Goal: Information Seeking & Learning: Learn about a topic

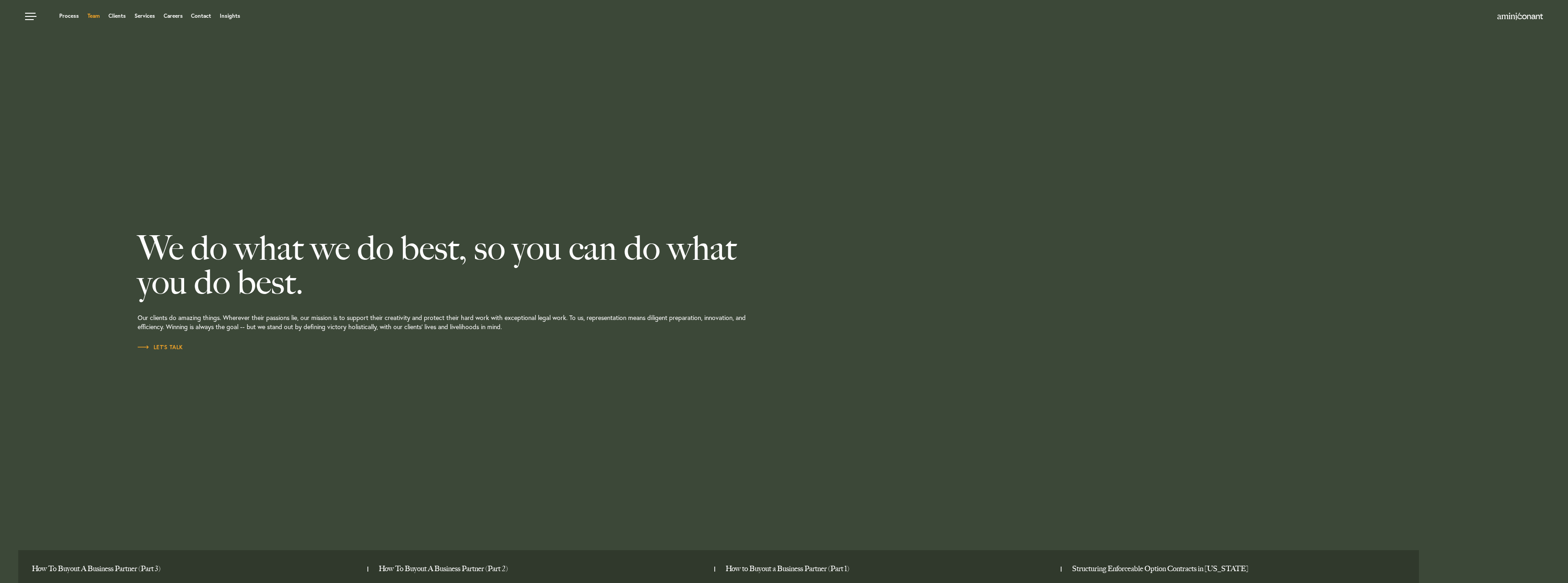
click at [93, 17] on link "Team" at bounding box center [93, 16] width 12 height 5
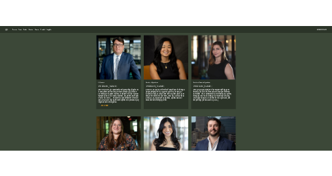
scroll to position [2210, 0]
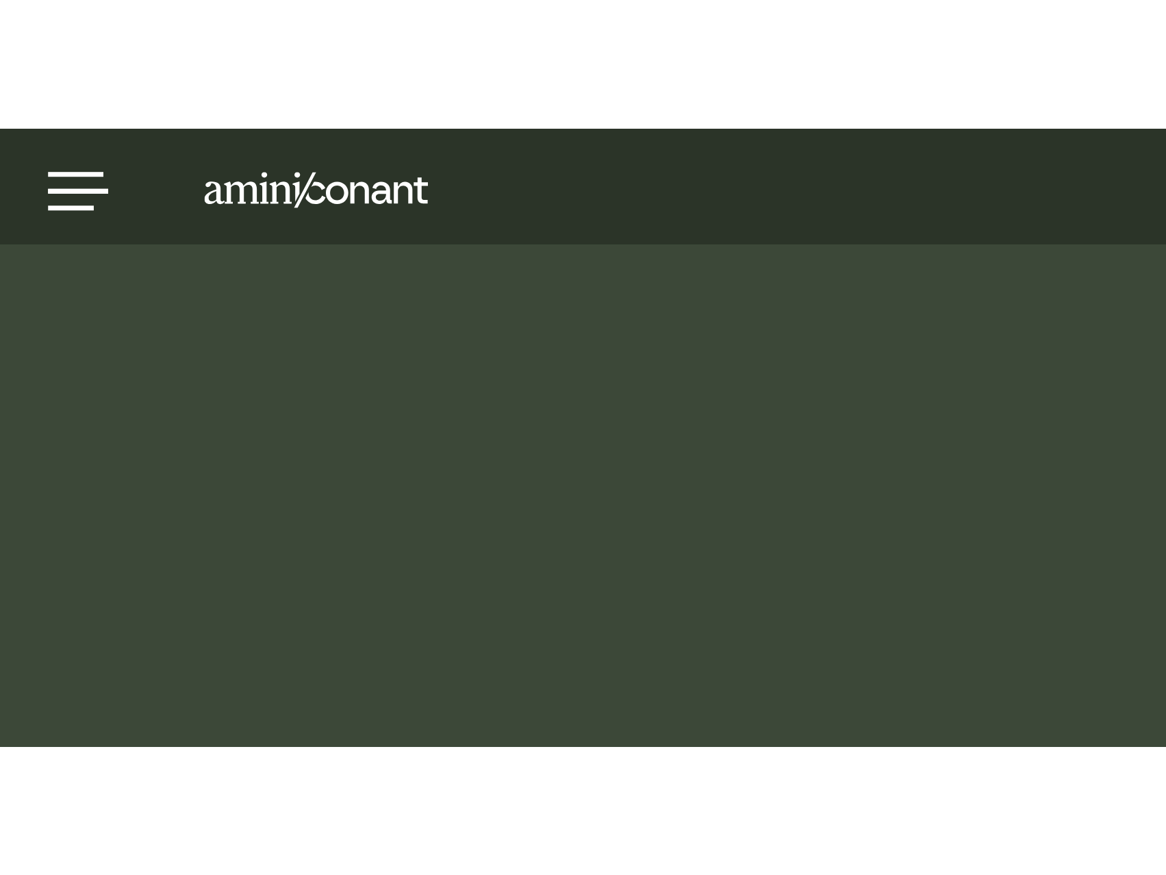
scroll to position [2402, 0]
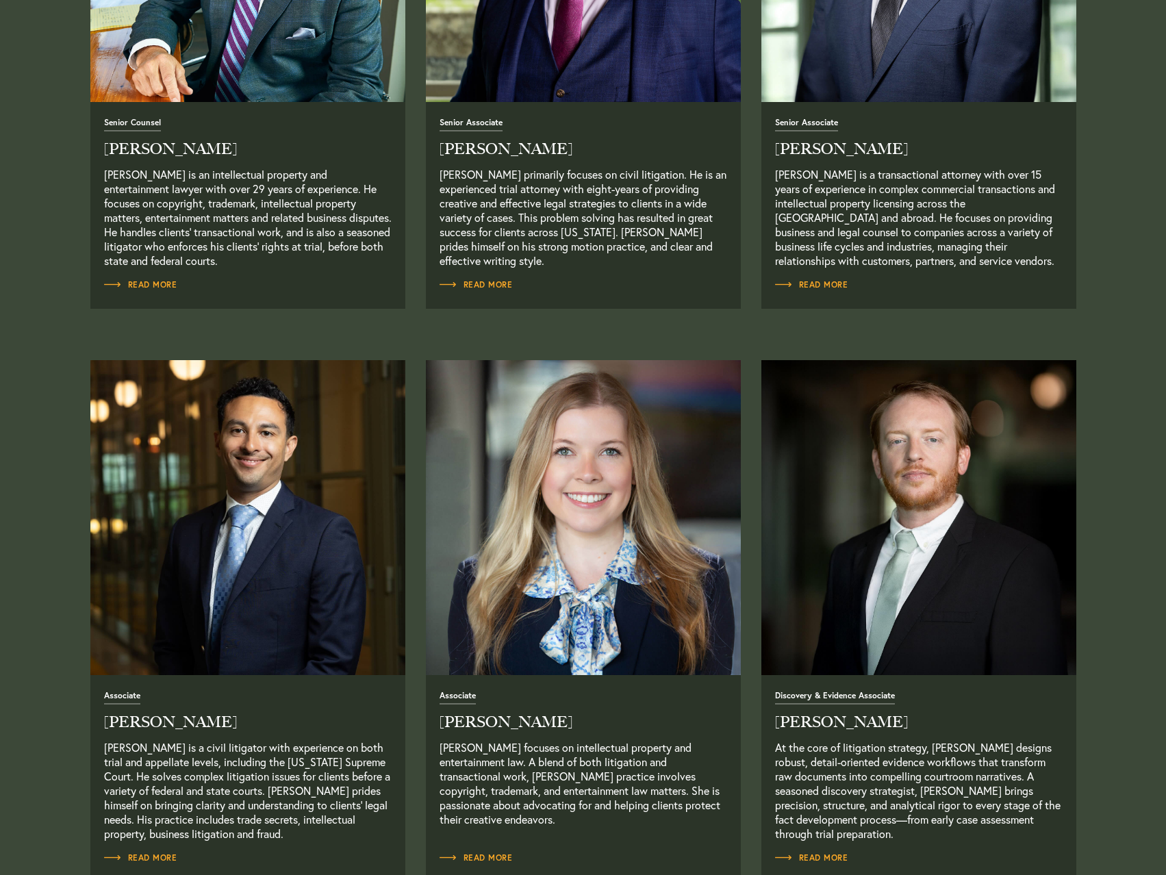
scroll to position [1389, 0]
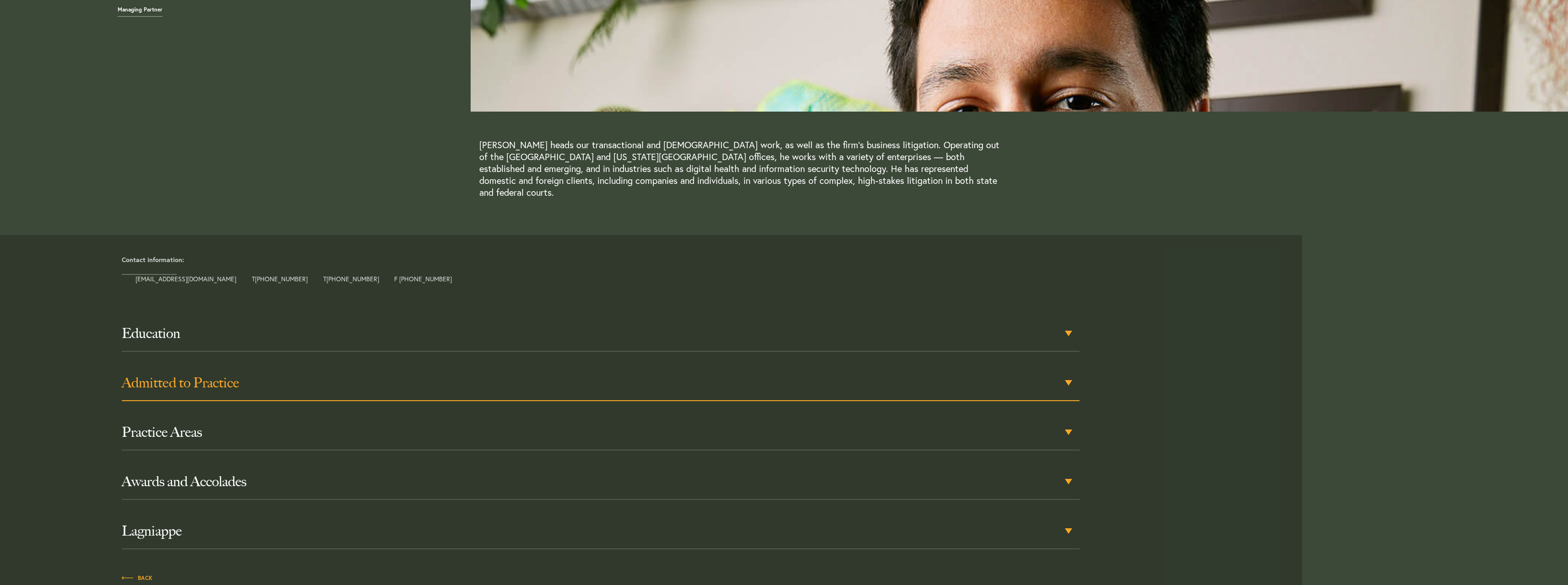
scroll to position [183, 0]
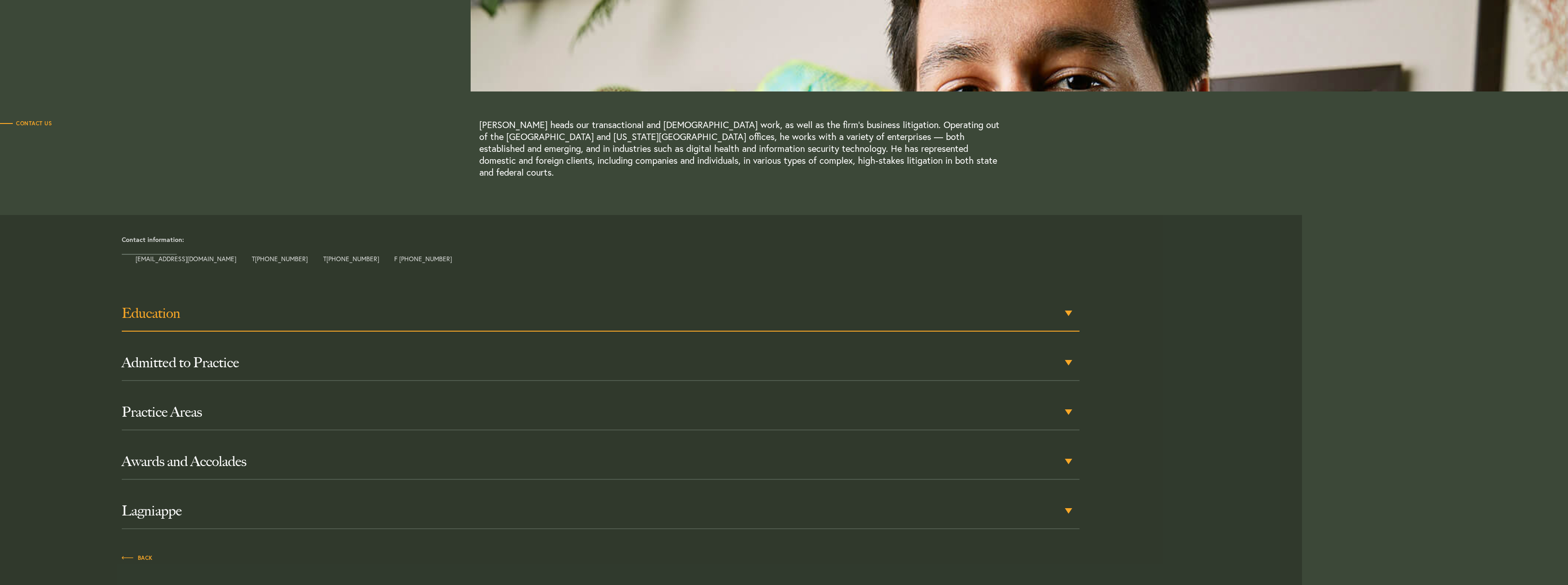
click at [290, 307] on h3 "Education" at bounding box center [601, 314] width 958 height 17
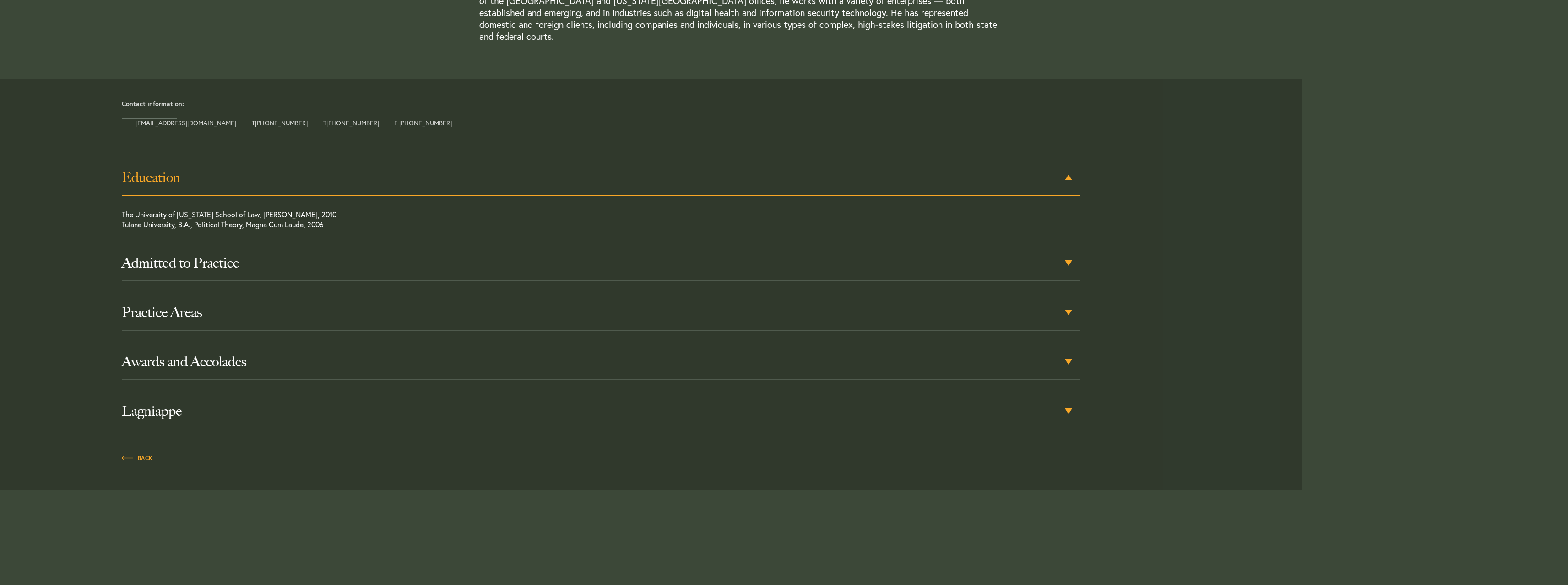
scroll to position [321, 0]
click at [212, 352] on h3 "Awards and Accolades" at bounding box center [601, 360] width 958 height 17
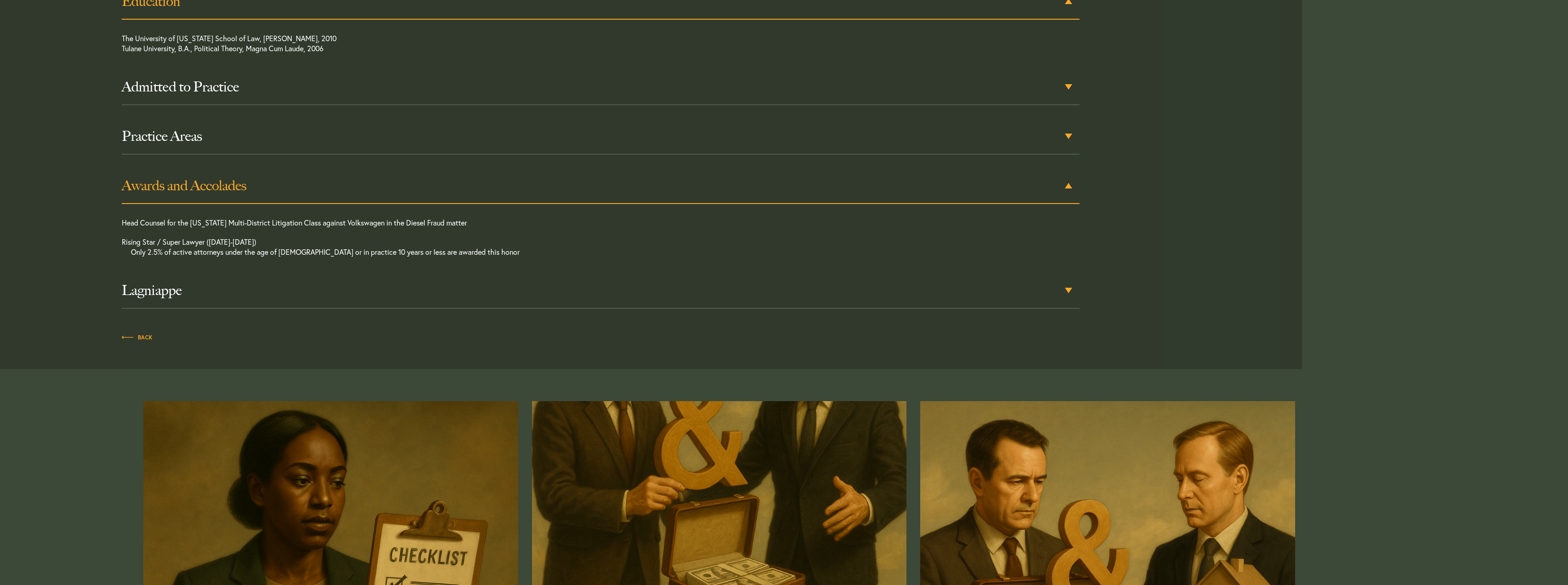
scroll to position [505, 0]
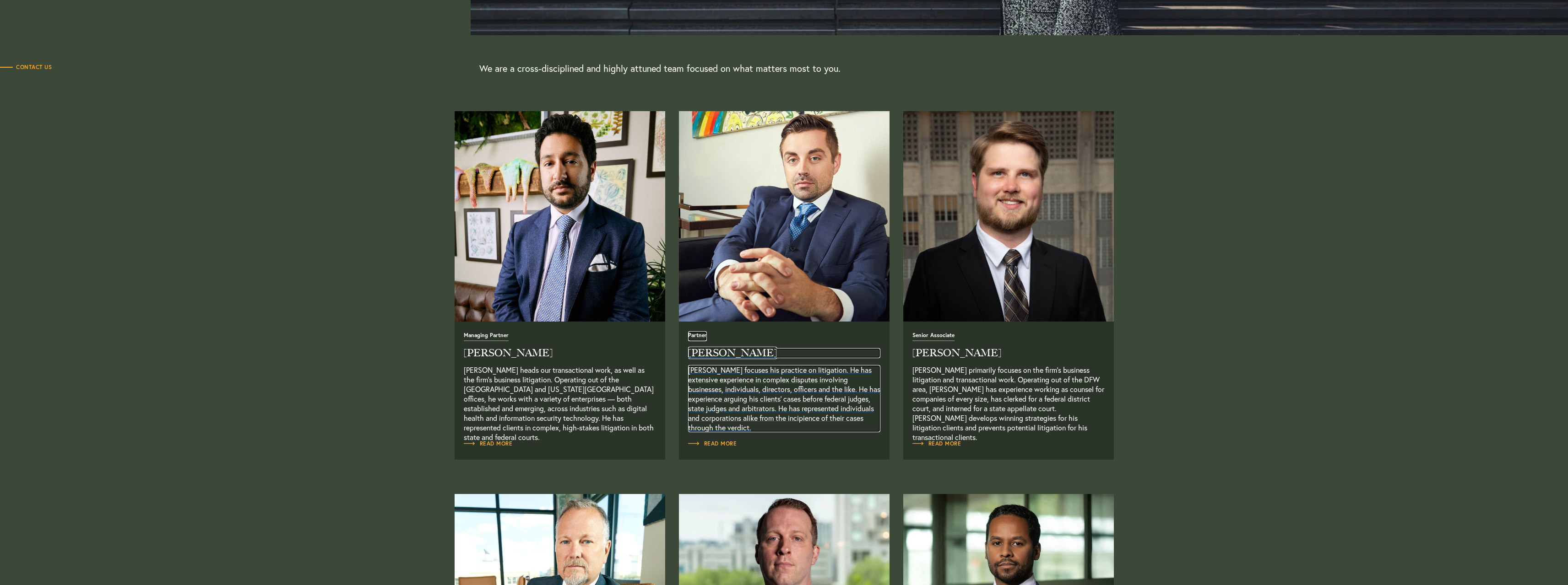
click at [716, 354] on h2 "[PERSON_NAME]" at bounding box center [784, 353] width 192 height 10
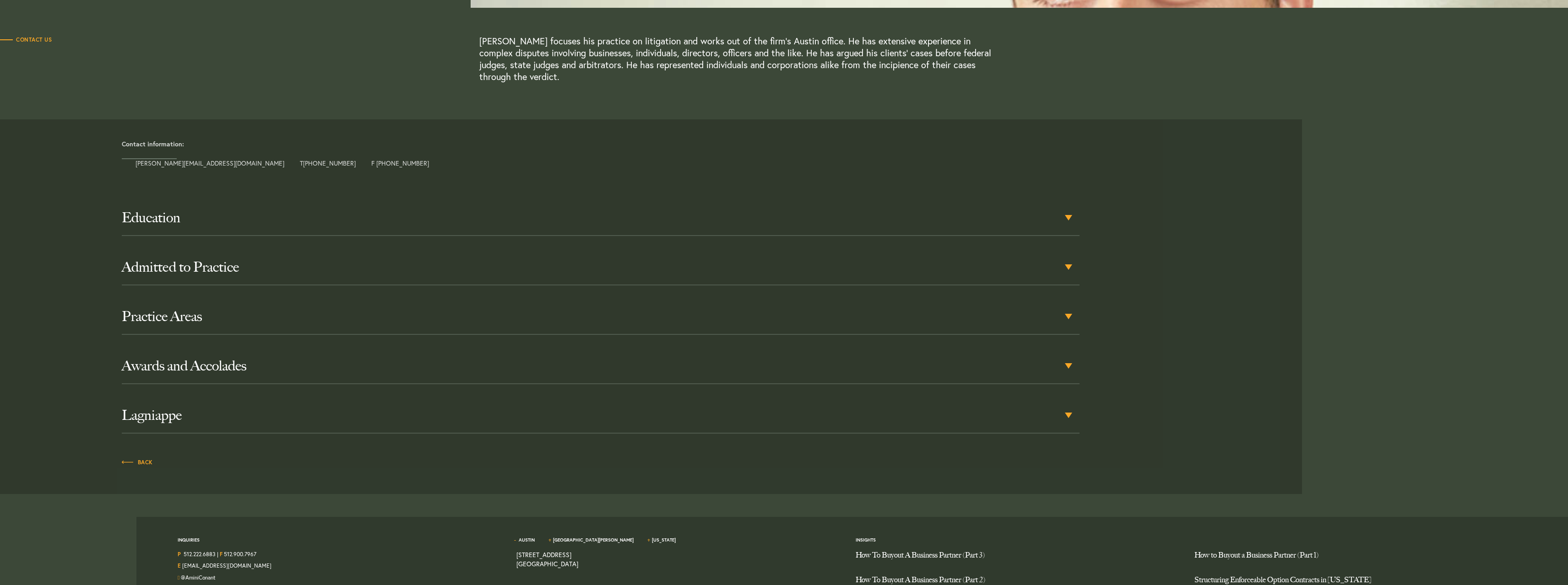
scroll to position [275, 0]
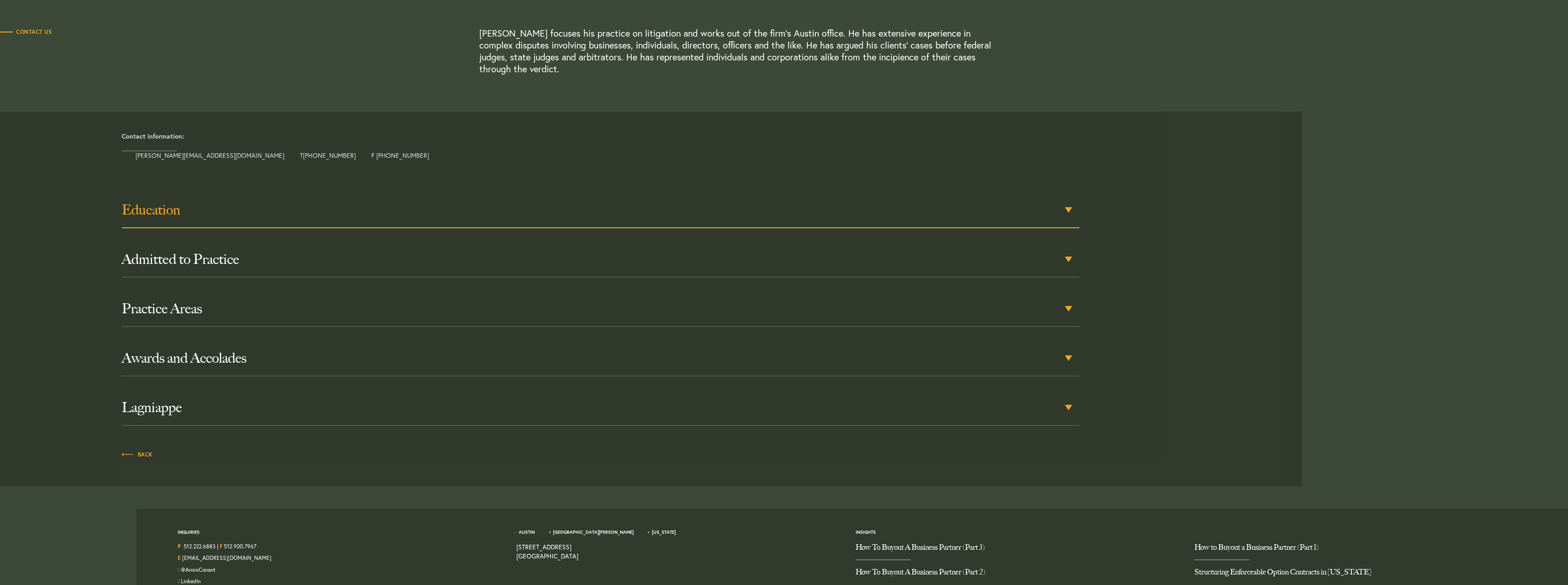
click at [159, 219] on div "Education" at bounding box center [601, 210] width 958 height 35
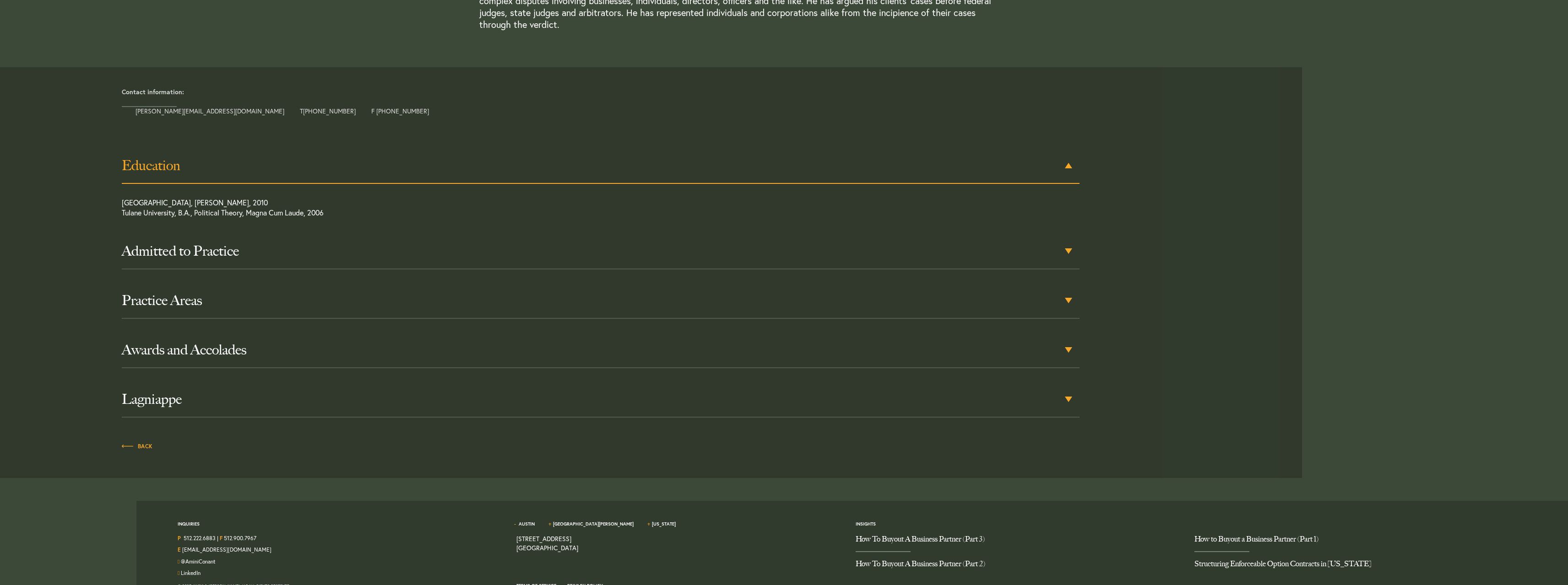
scroll to position [321, 0]
click at [189, 348] on h3 "Awards and Accolades" at bounding box center [601, 348] width 958 height 17
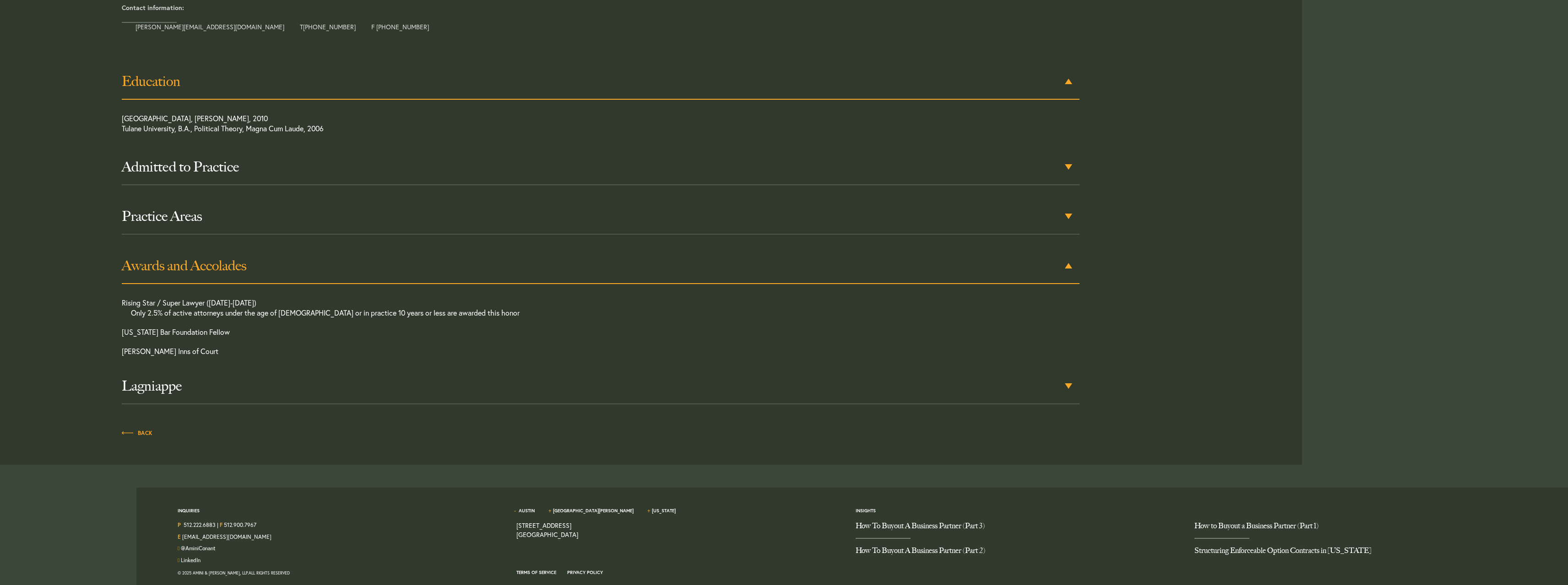
scroll to position [418, 0]
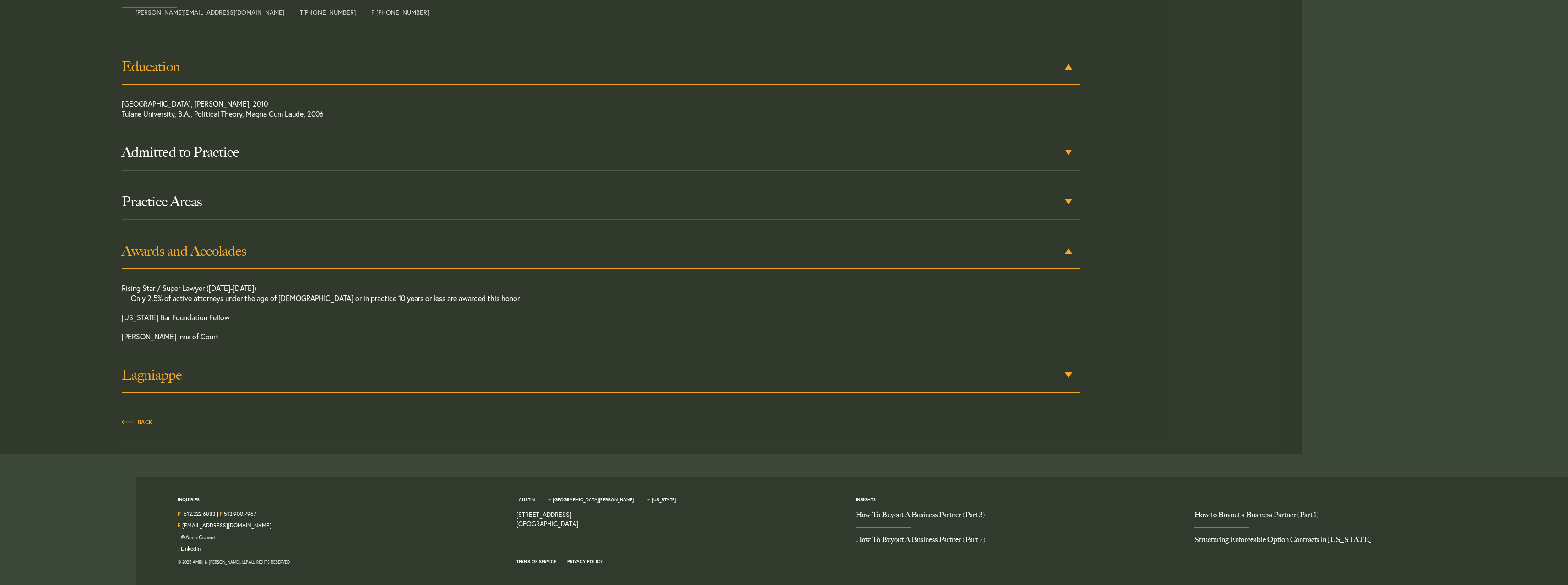
click at [158, 371] on h3 "Lagniappe" at bounding box center [601, 375] width 958 height 17
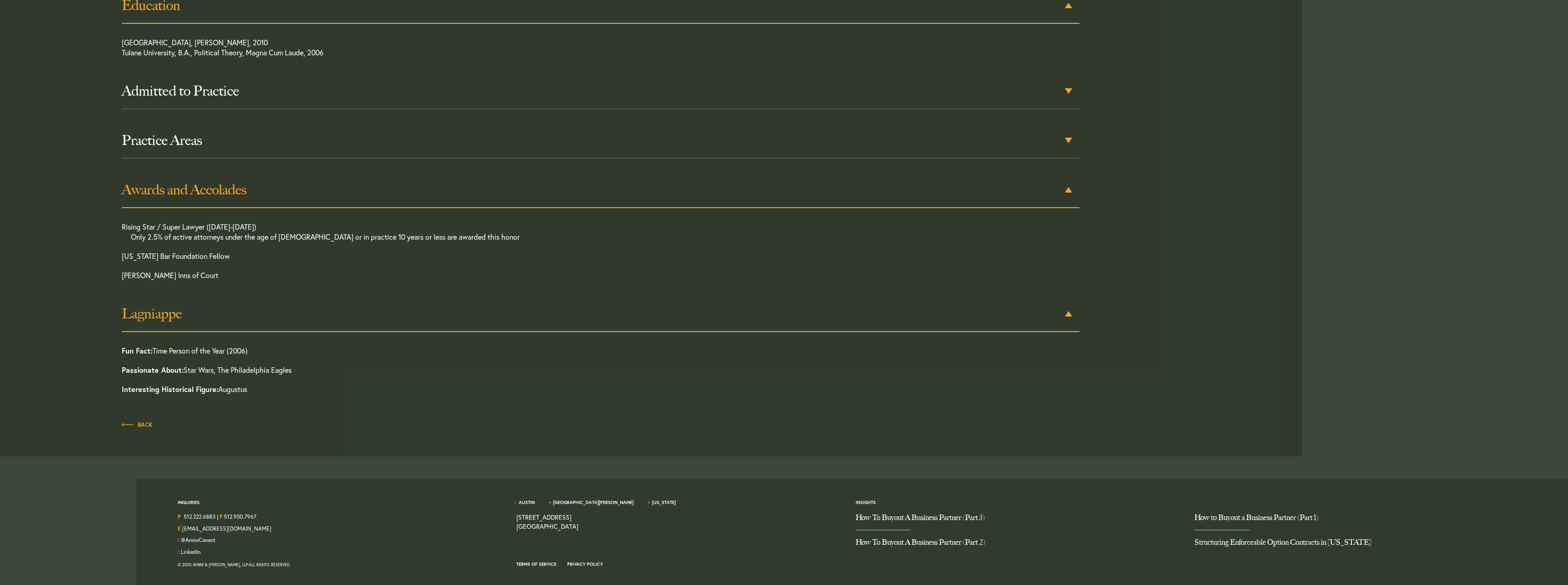
scroll to position [482, 0]
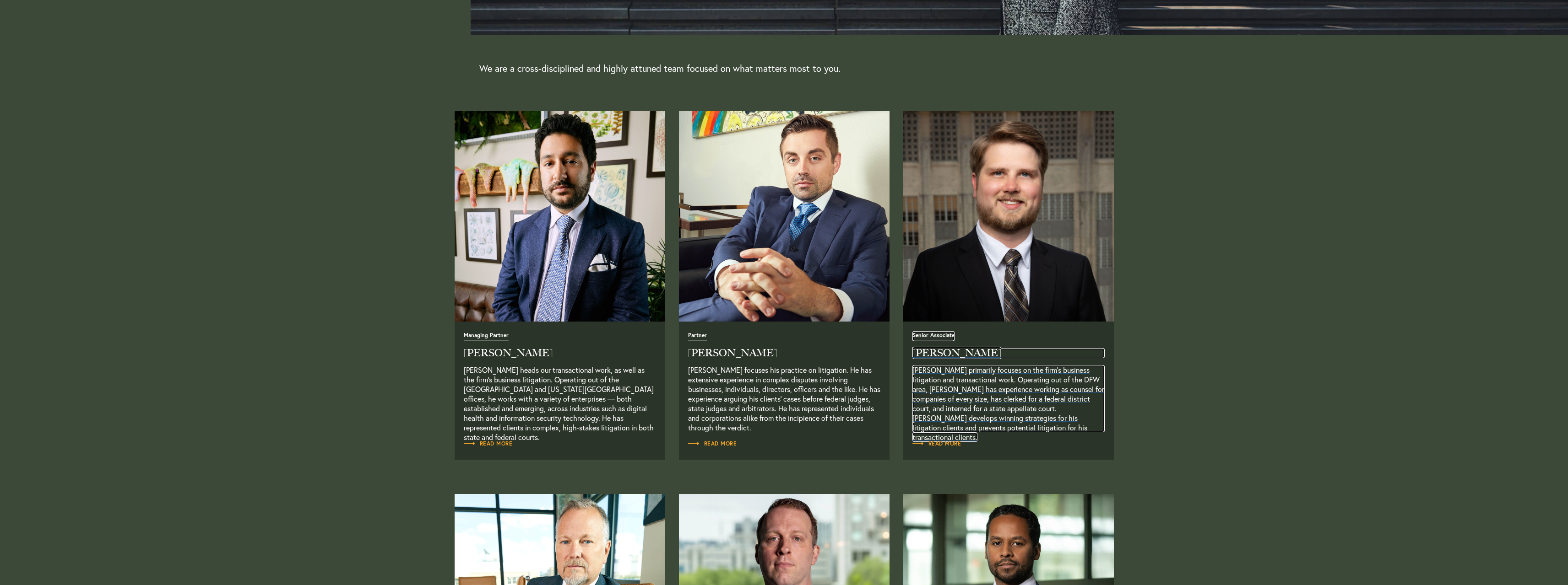
click at [929, 352] on h2 "Hayden Prosise" at bounding box center [1008, 353] width 192 height 10
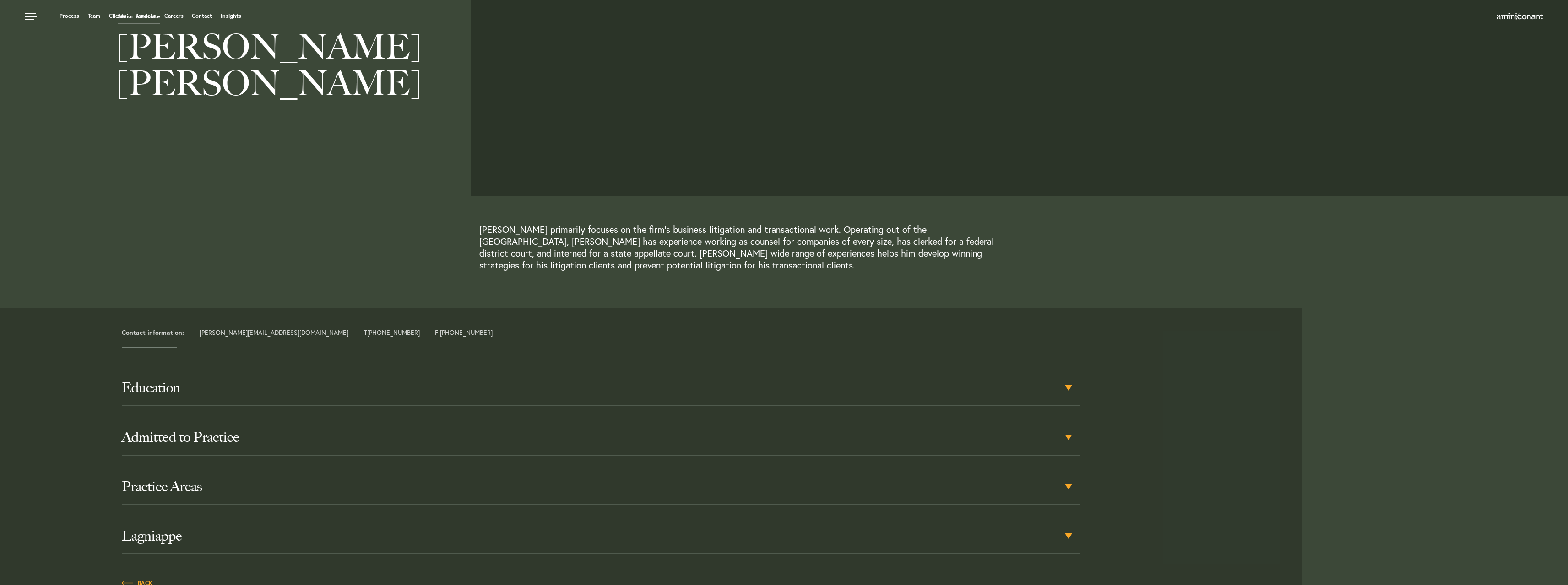
scroll to position [137, 0]
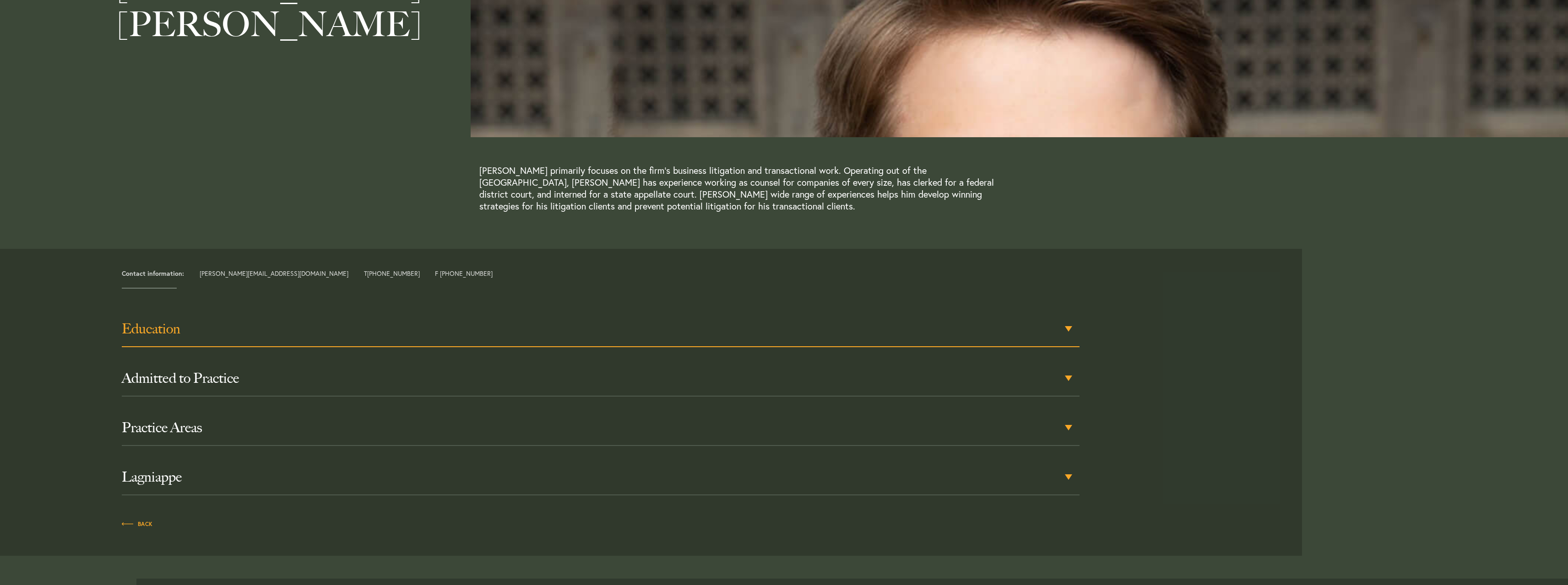
click at [145, 321] on h3 "Education" at bounding box center [601, 329] width 958 height 17
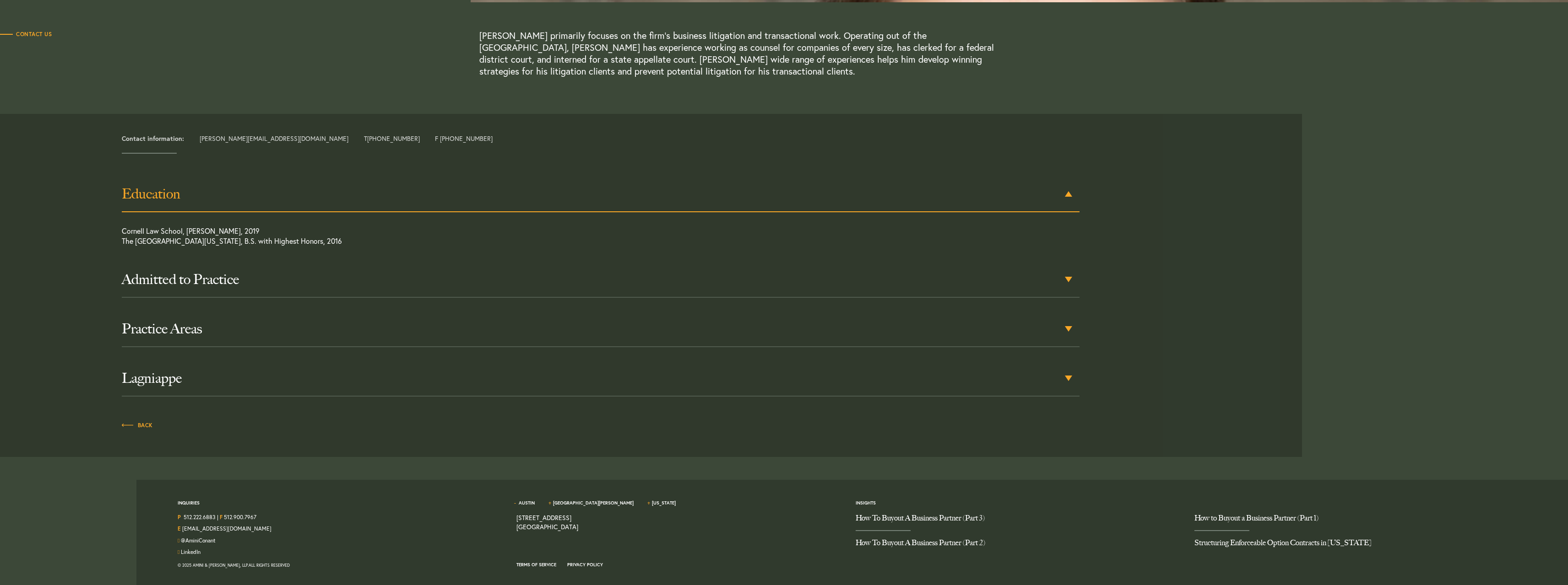
scroll to position [276, 0]
click at [138, 325] on h3 "Practice Areas" at bounding box center [601, 325] width 958 height 17
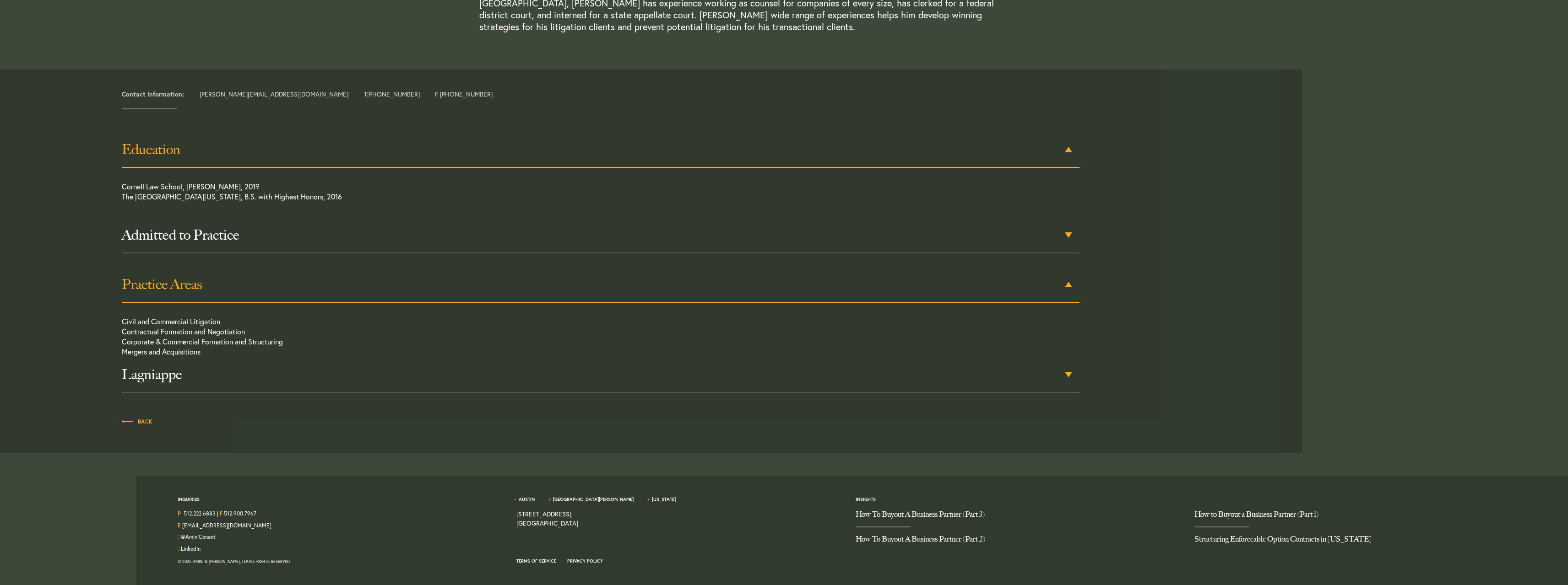
scroll to position [342, 0]
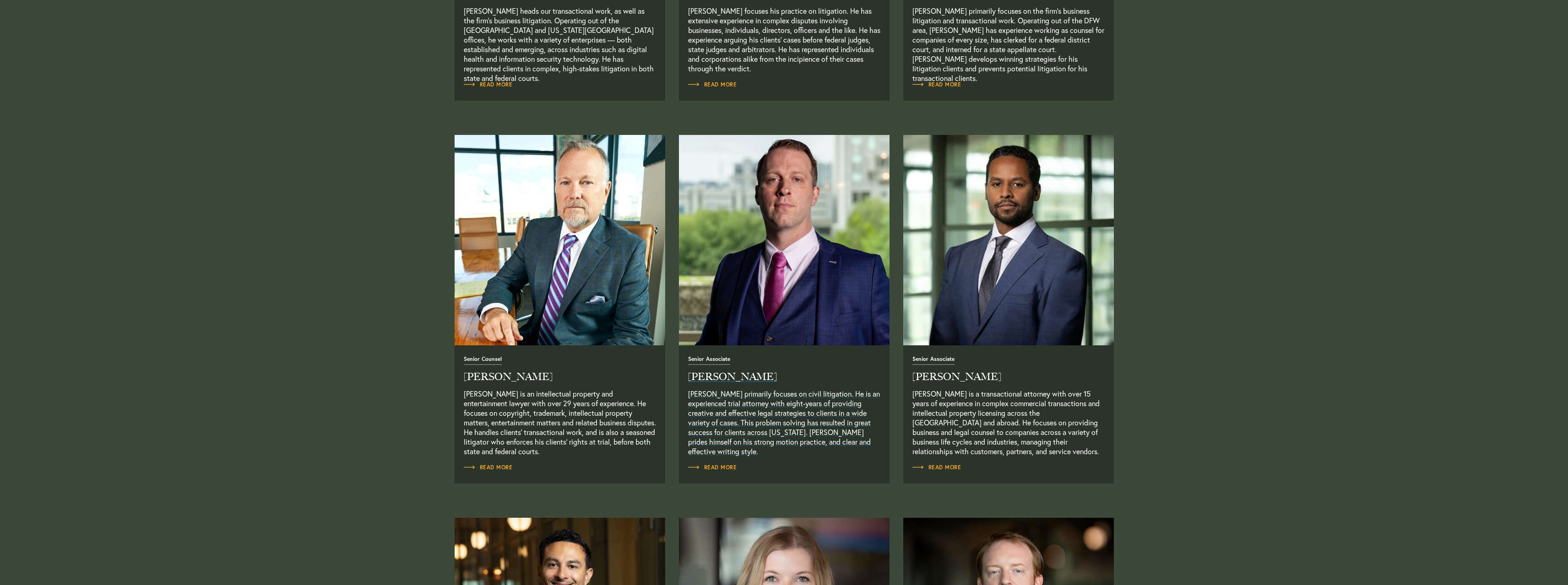
scroll to position [642, 0]
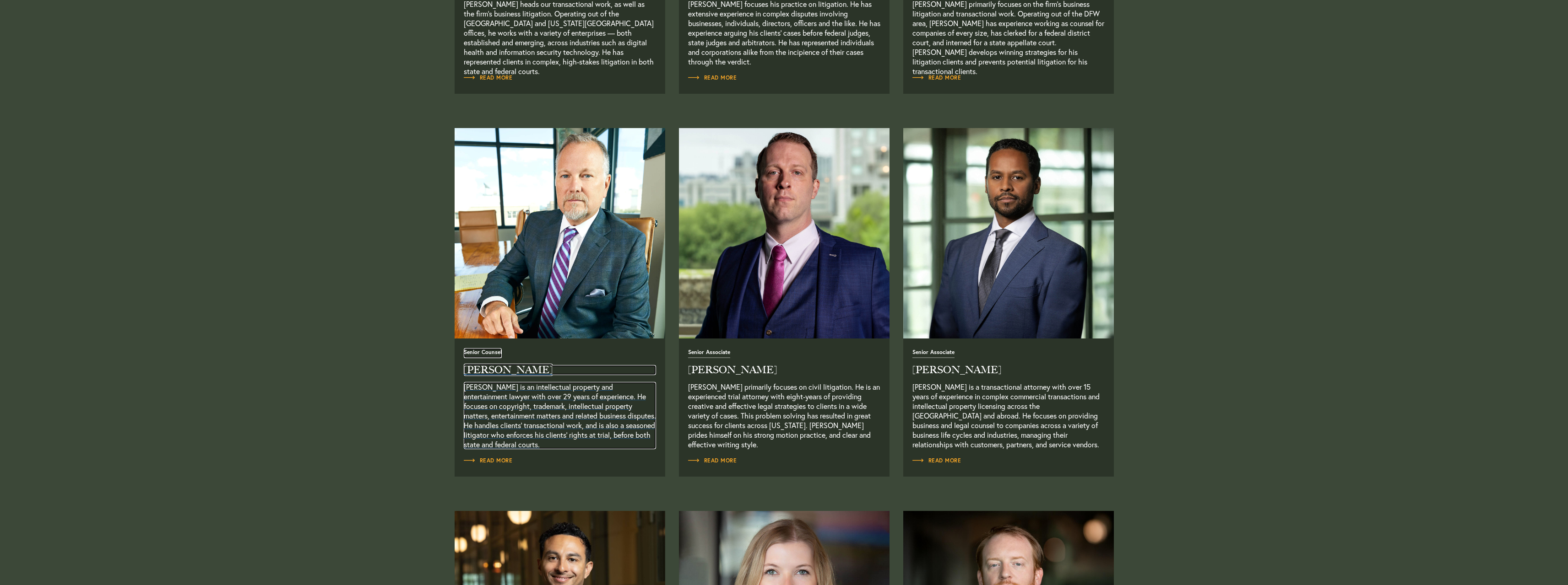
click at [503, 373] on h2 "[PERSON_NAME]" at bounding box center [559, 370] width 192 height 10
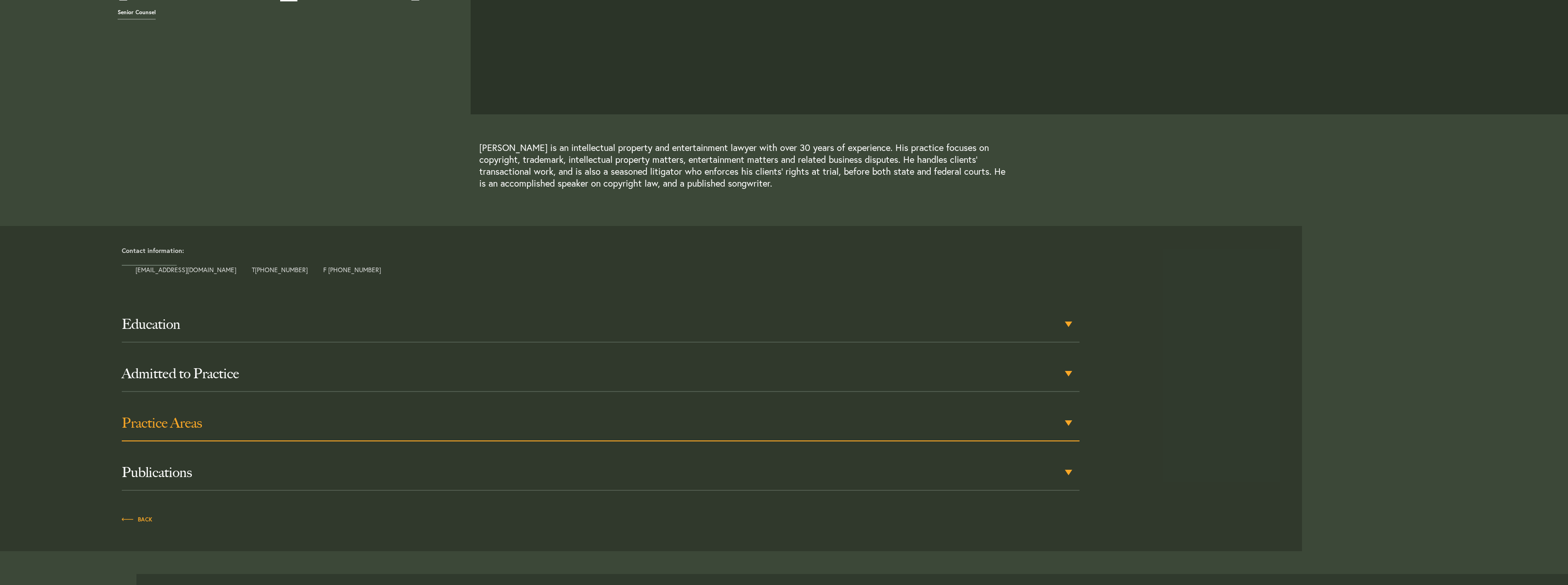
scroll to position [183, 0]
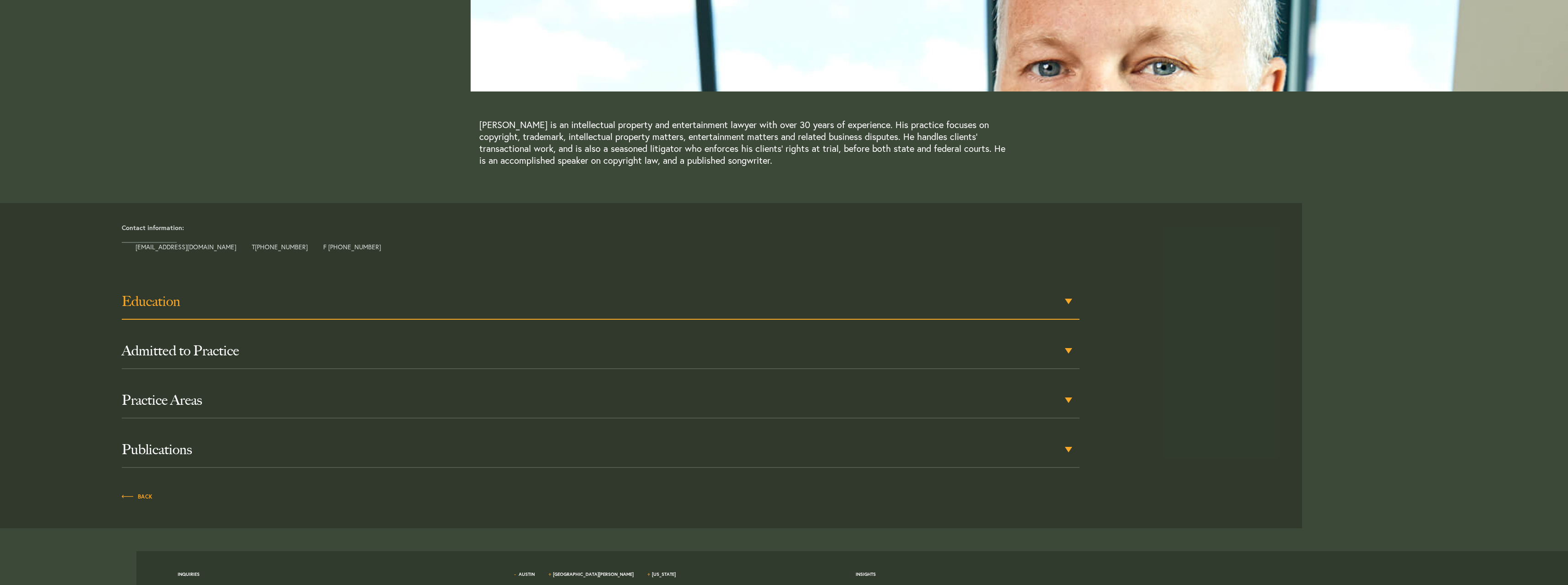
click at [177, 310] on div "Education" at bounding box center [601, 302] width 958 height 35
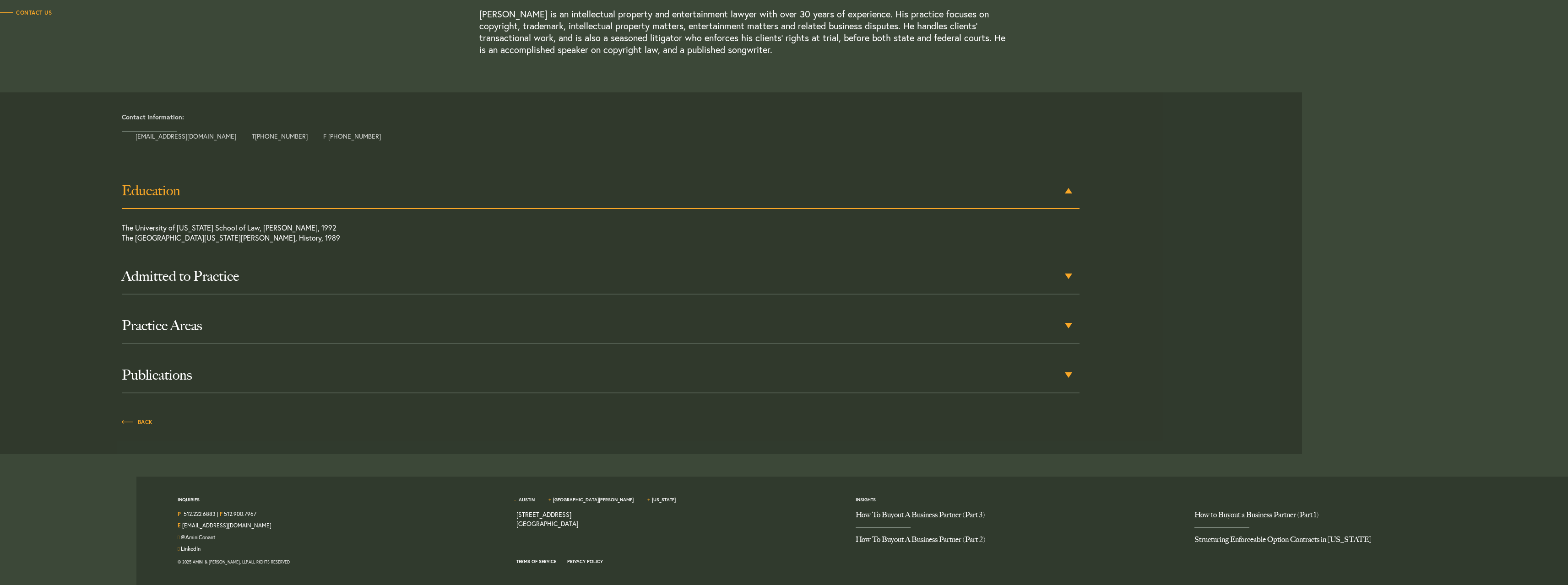
scroll to position [294, 0]
click at [197, 369] on h3 "Publications" at bounding box center [601, 374] width 958 height 17
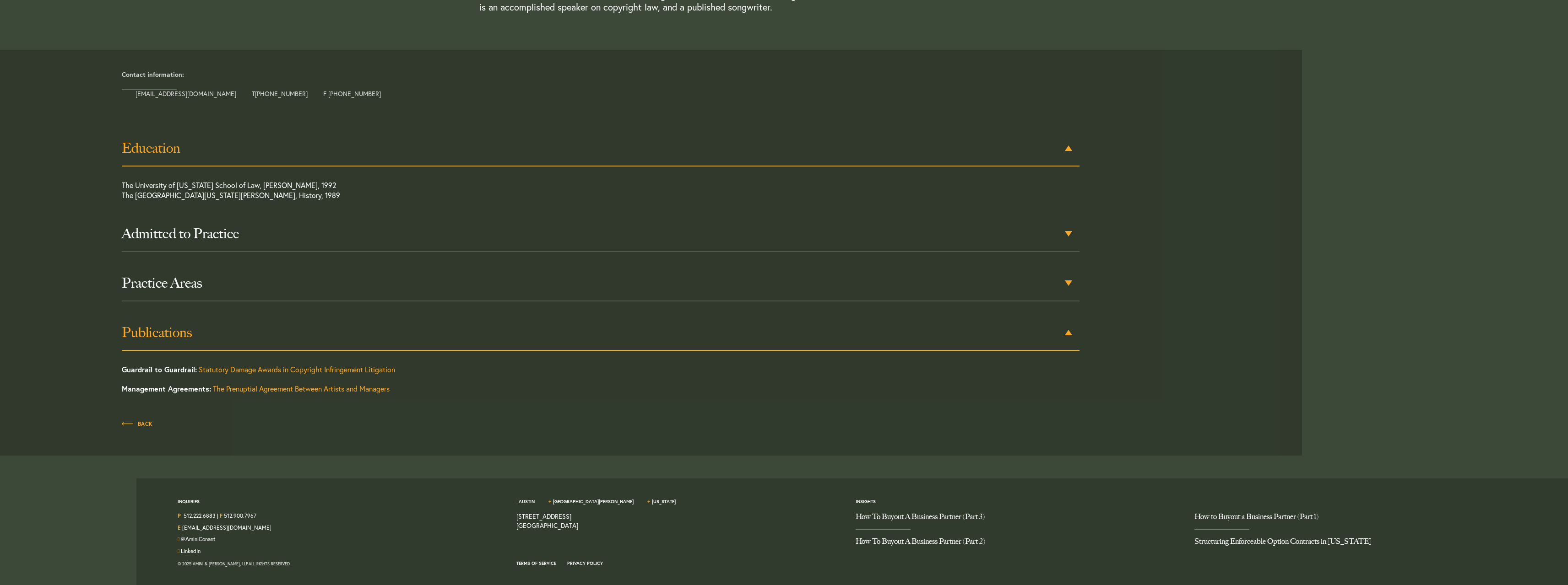
scroll to position [340, 0]
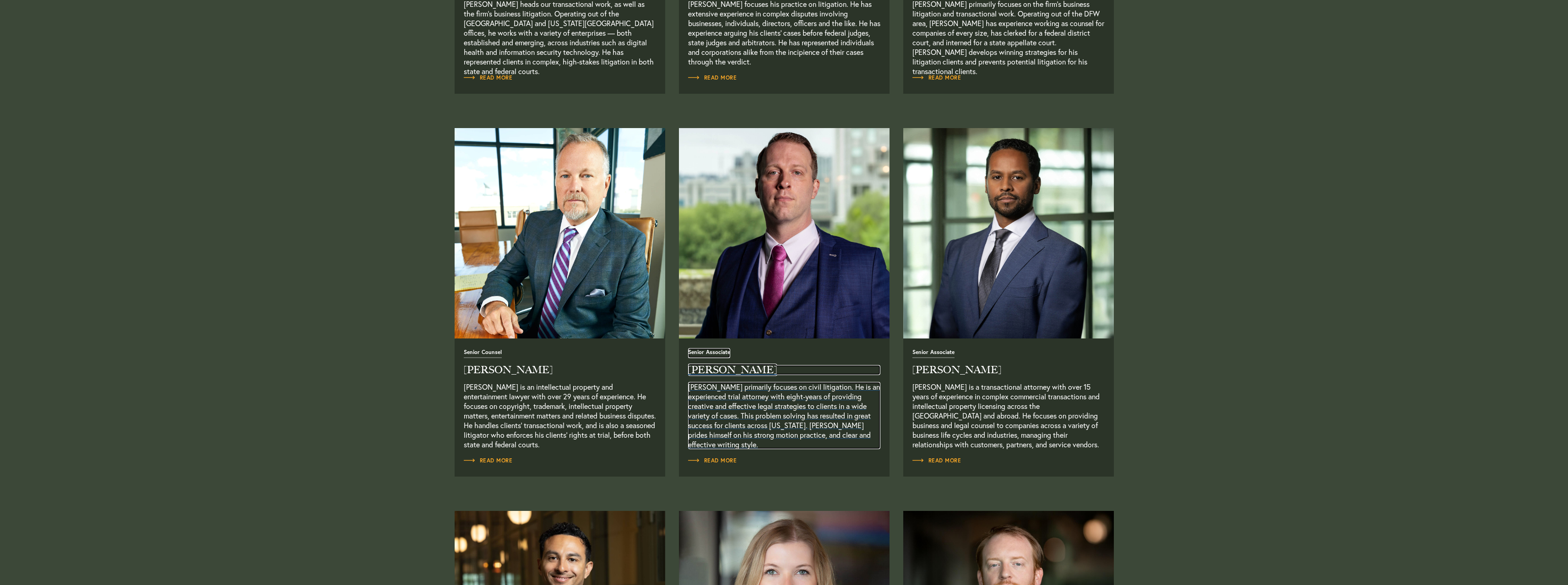
click at [741, 372] on h2 "[PERSON_NAME]" at bounding box center [784, 370] width 192 height 10
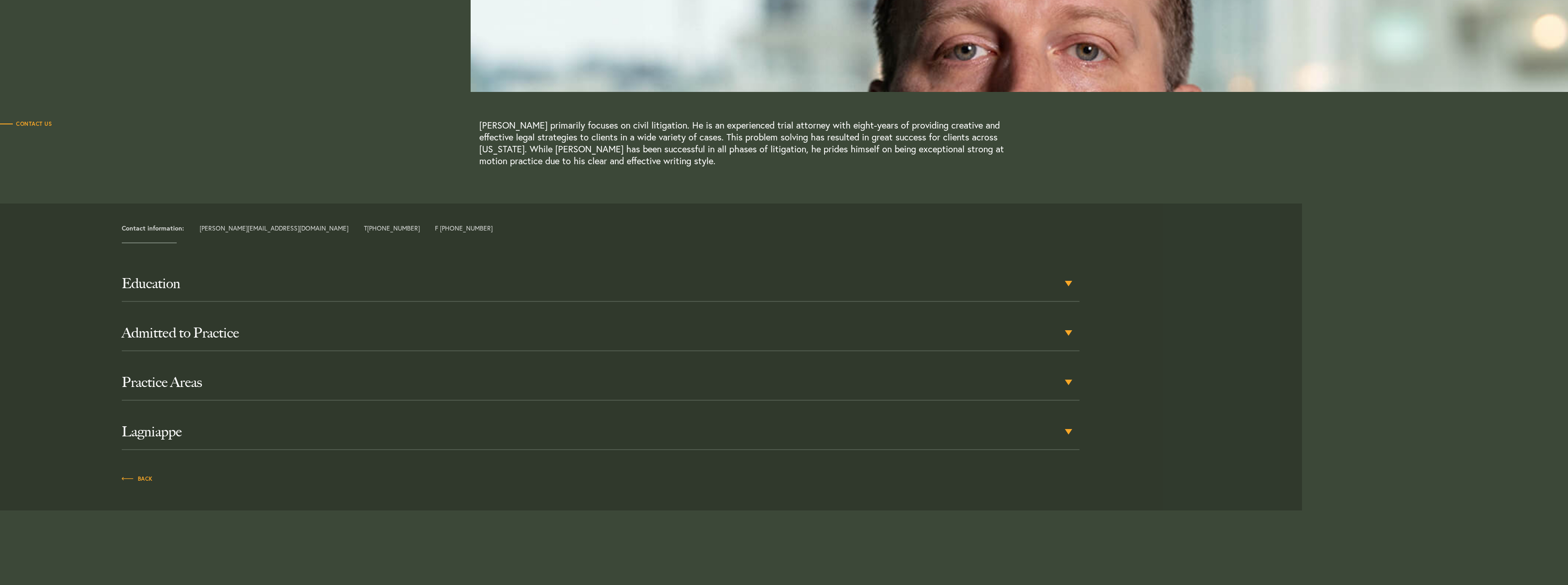
scroll to position [183, 0]
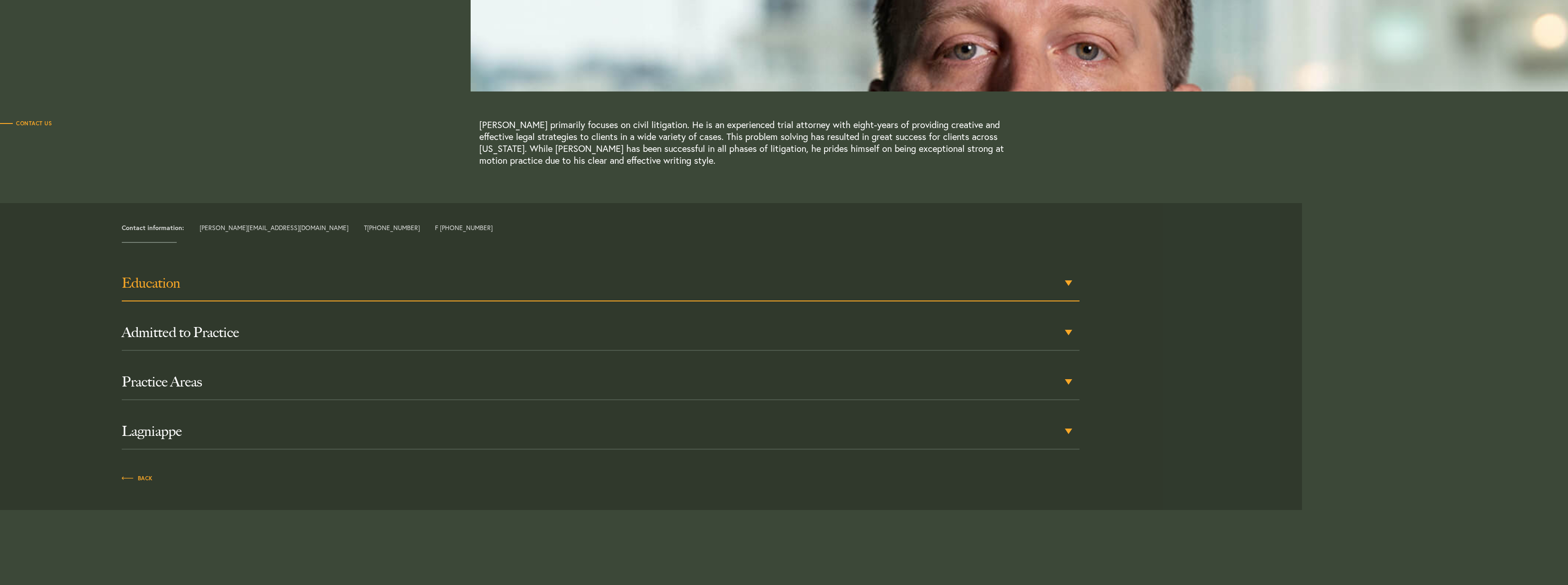
click at [171, 288] on h3 "Education" at bounding box center [601, 283] width 958 height 17
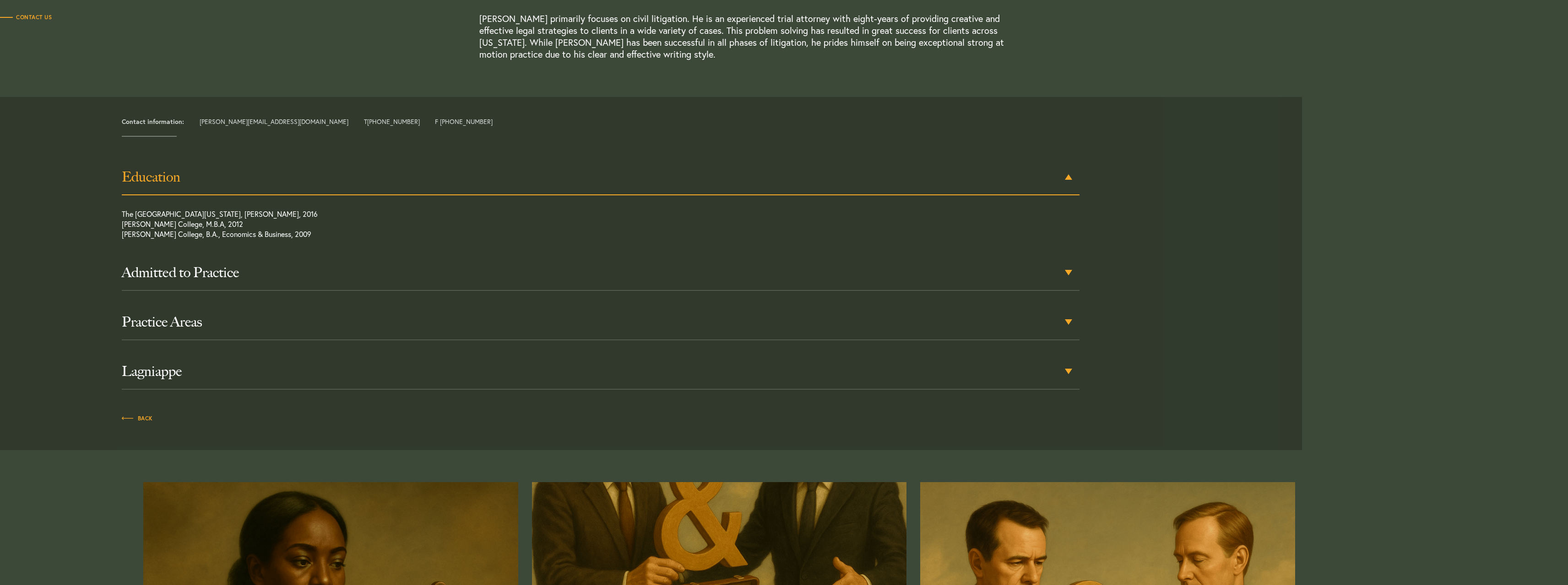
scroll to position [302, 0]
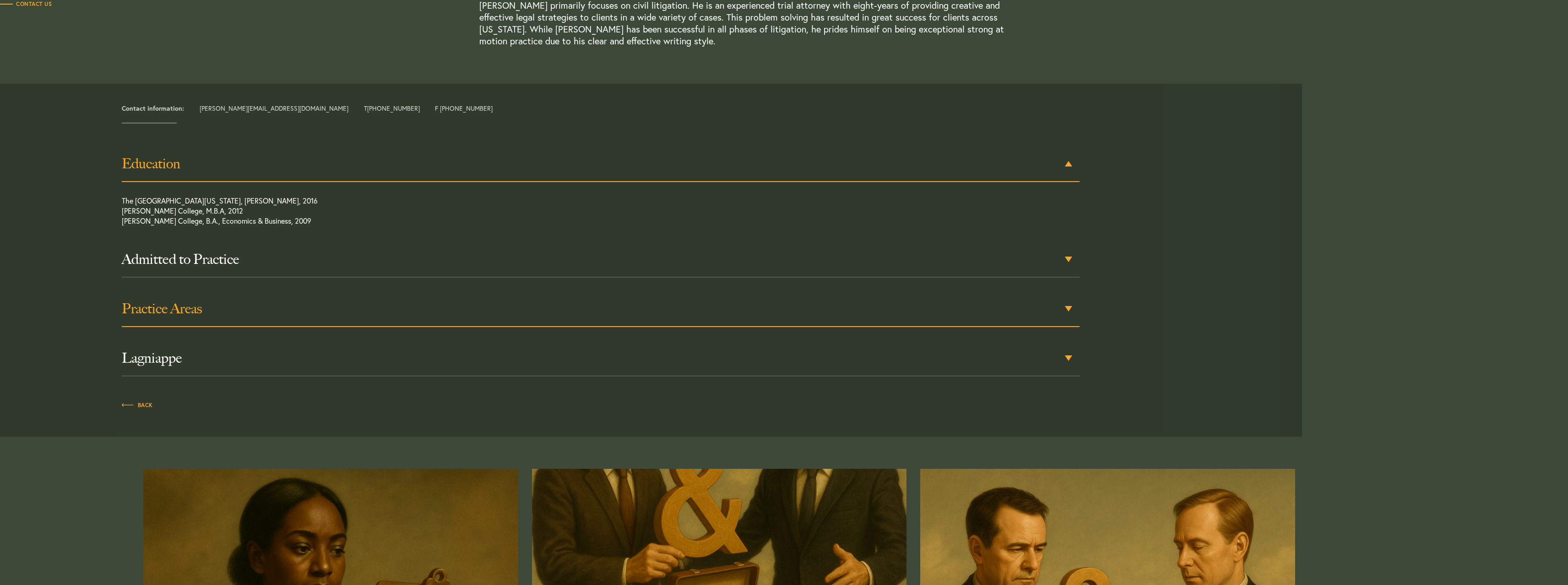
click at [149, 302] on h3 "Practice Areas" at bounding box center [601, 309] width 958 height 17
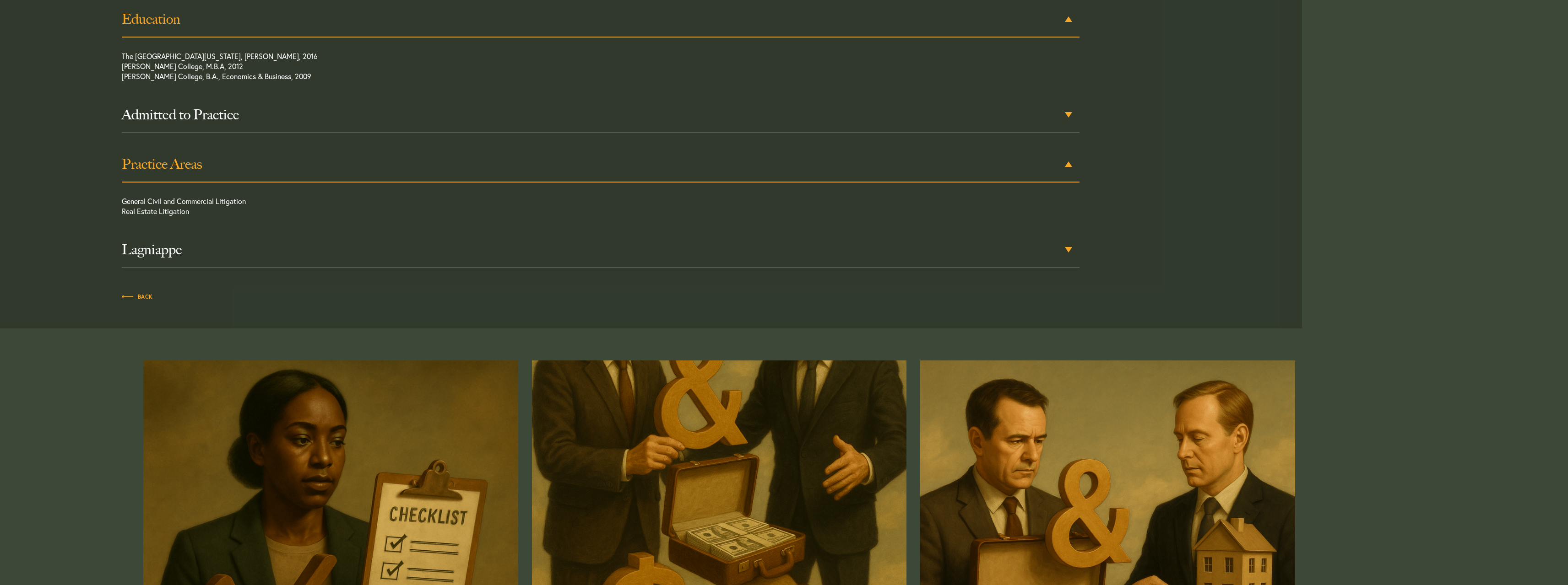
scroll to position [447, 0]
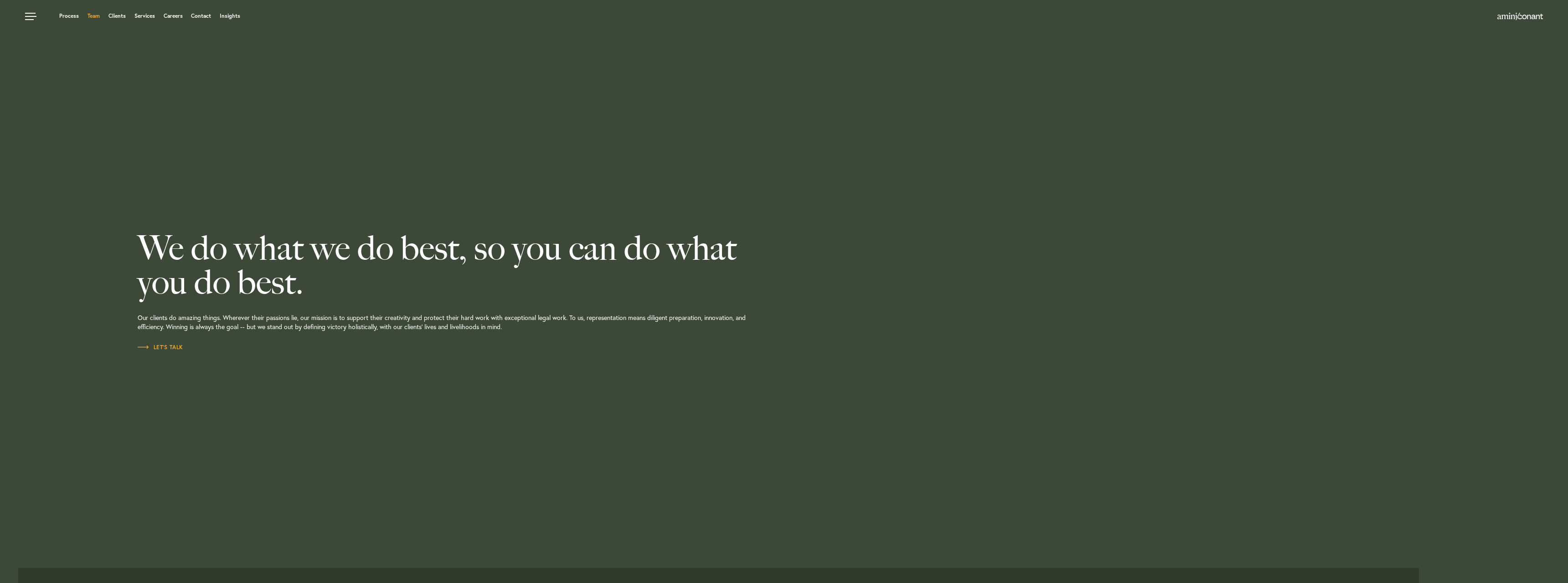
click at [96, 19] on link "Team" at bounding box center [93, 16] width 12 height 5
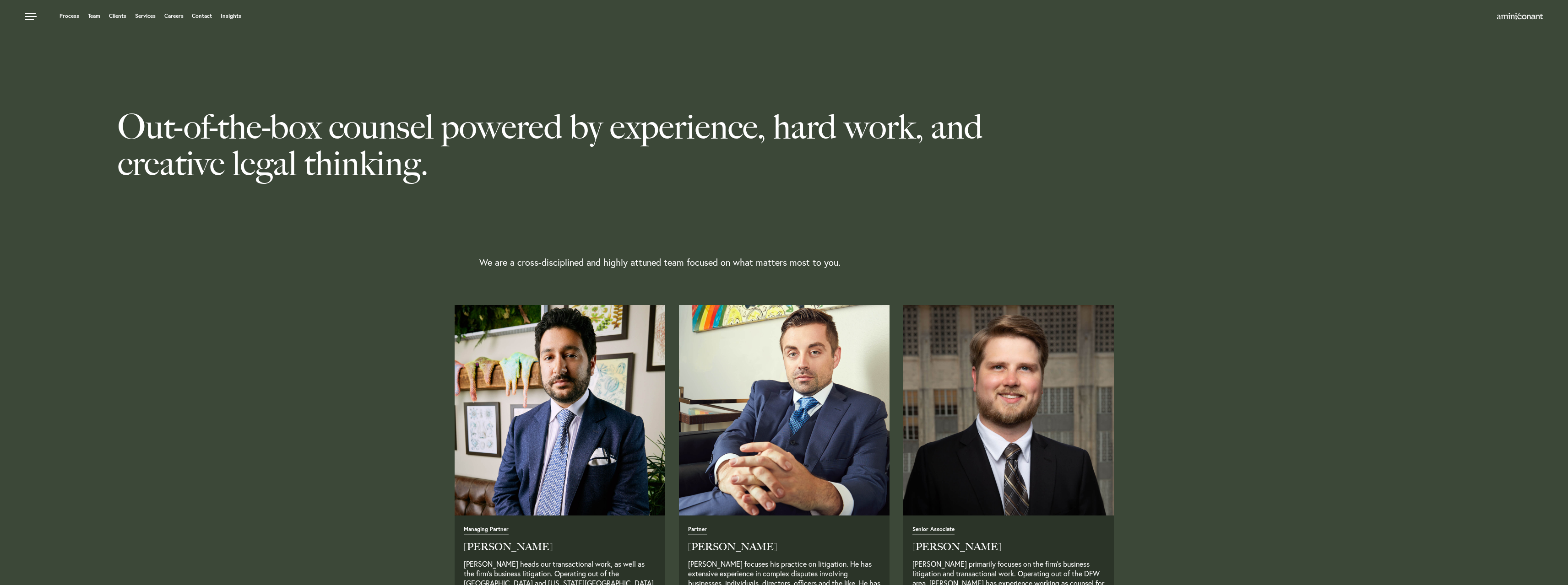
scroll to position [229, 0]
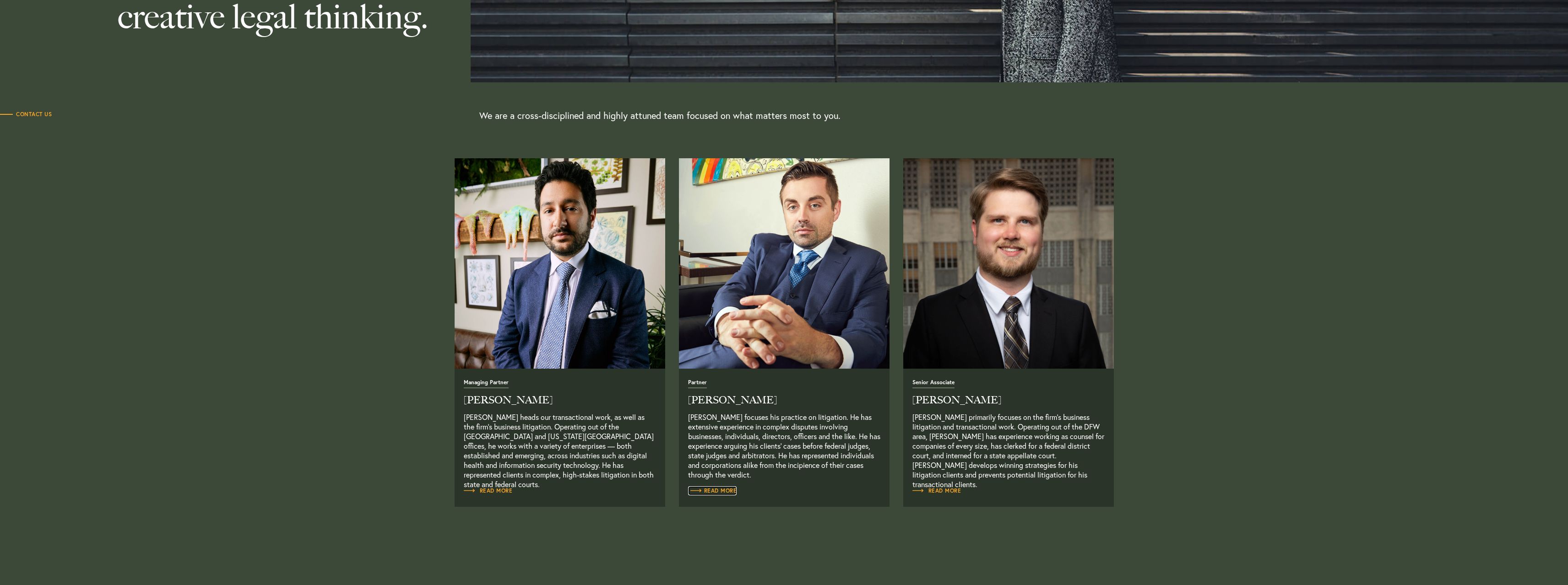
click at [719, 489] on span "Read More" at bounding box center [712, 491] width 49 height 5
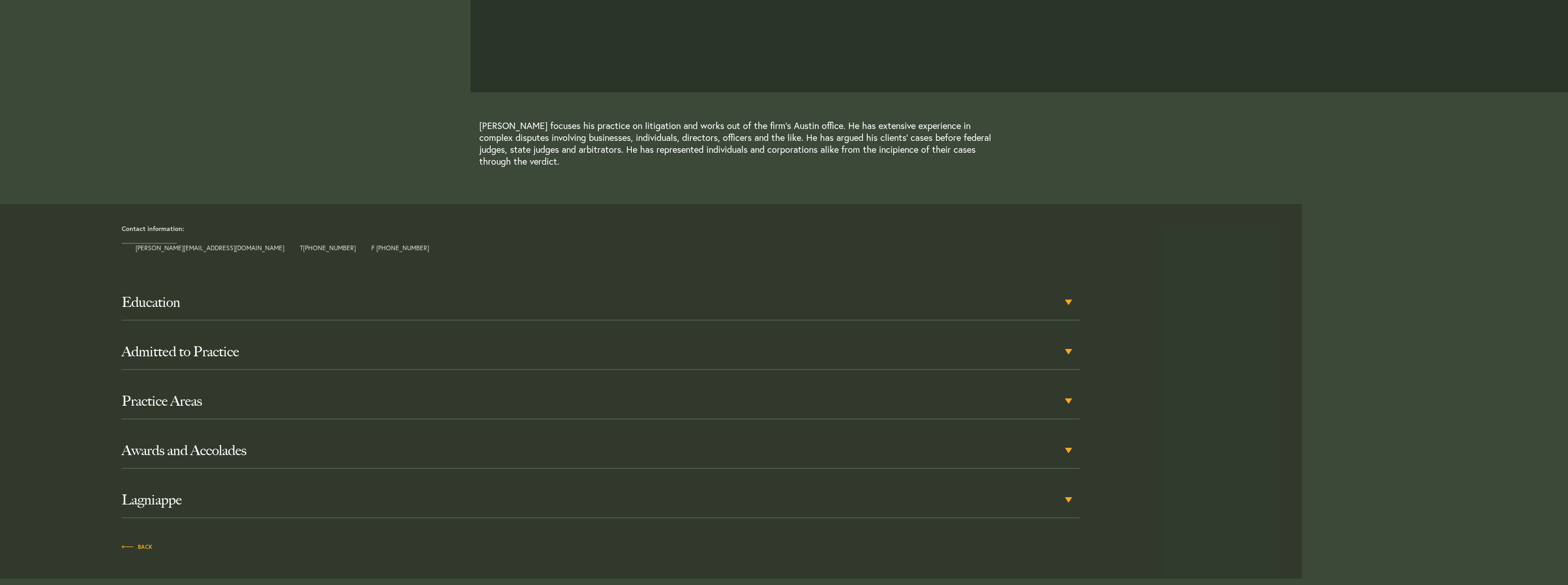
scroll to position [183, 0]
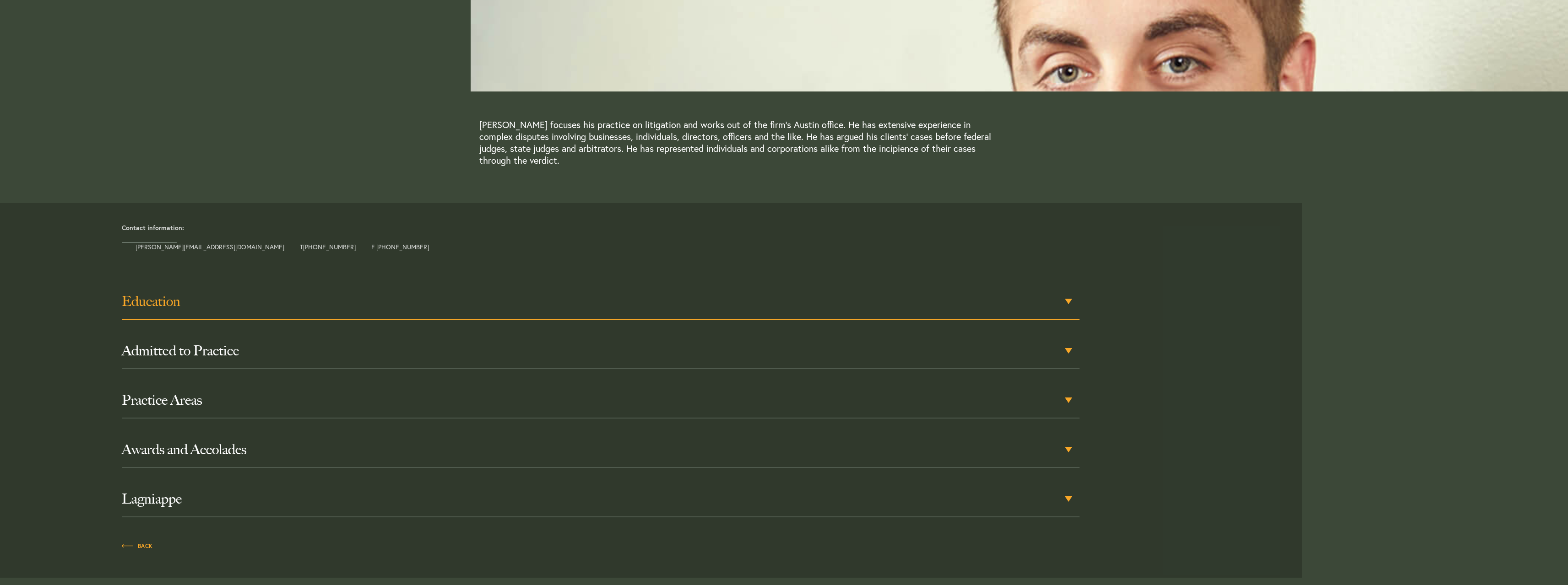
click at [194, 312] on div "Education" at bounding box center [601, 302] width 958 height 35
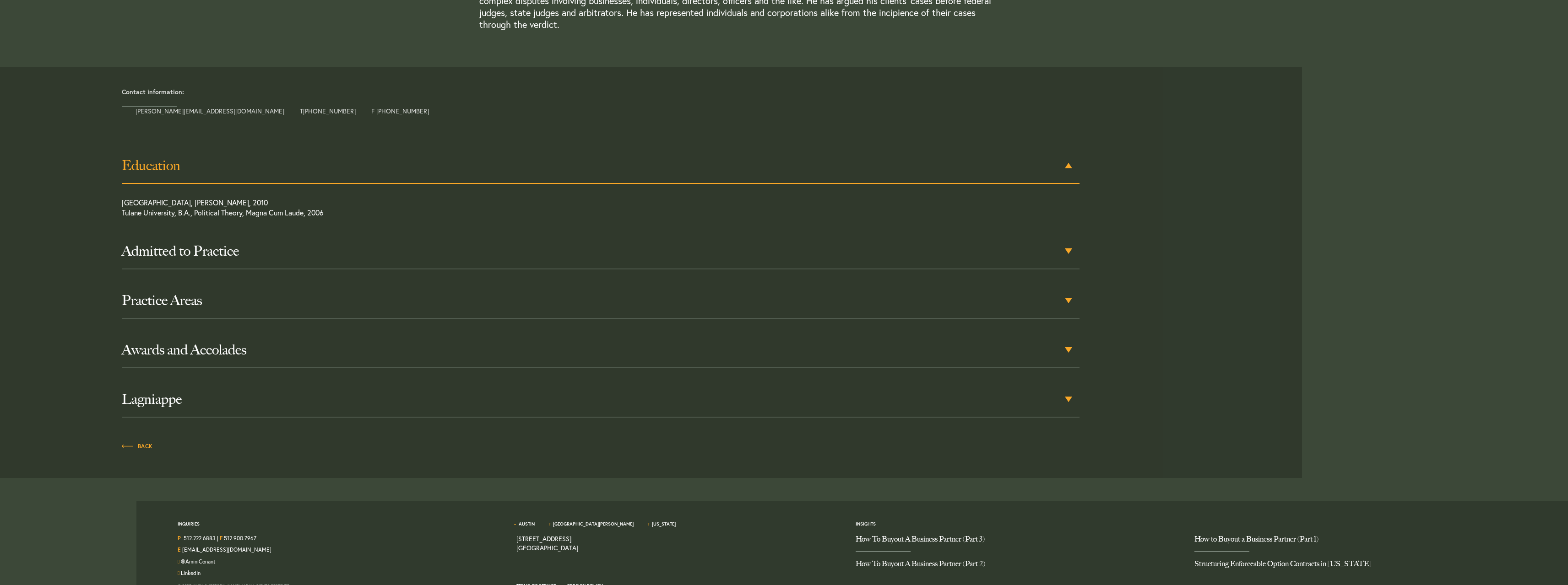
scroll to position [321, 0]
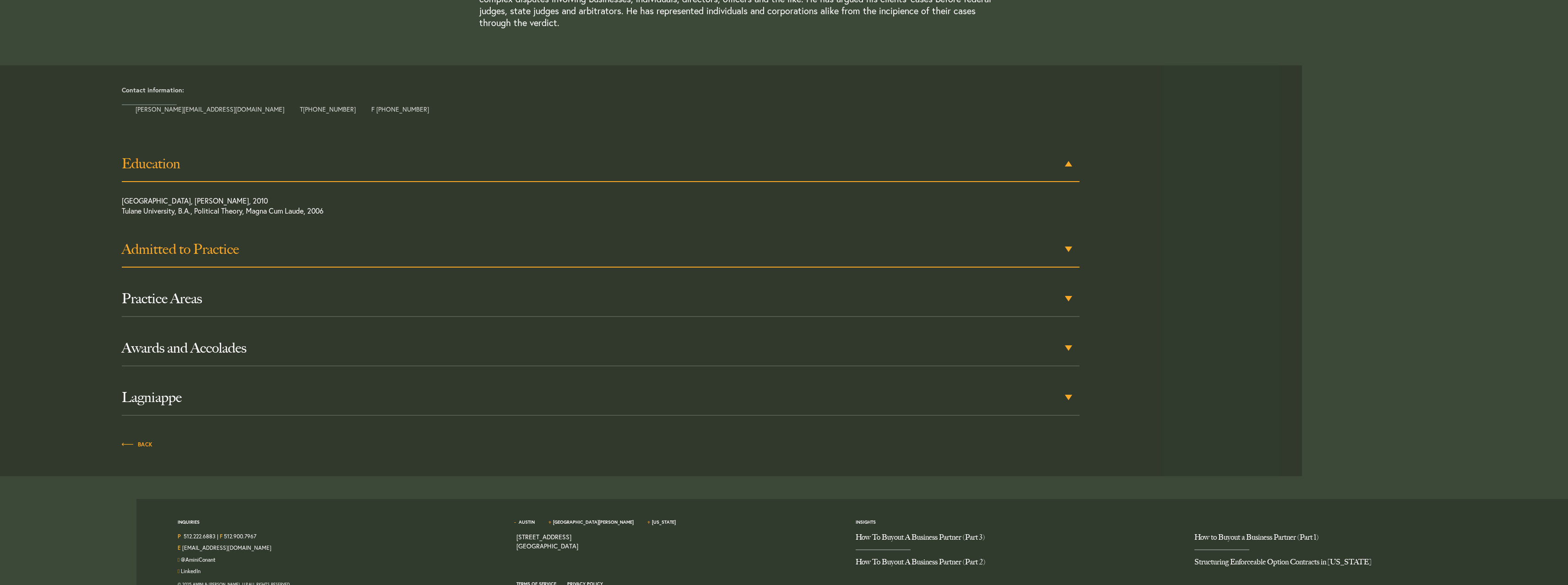
click at [154, 241] on h3 "Admitted to Practice" at bounding box center [601, 249] width 958 height 17
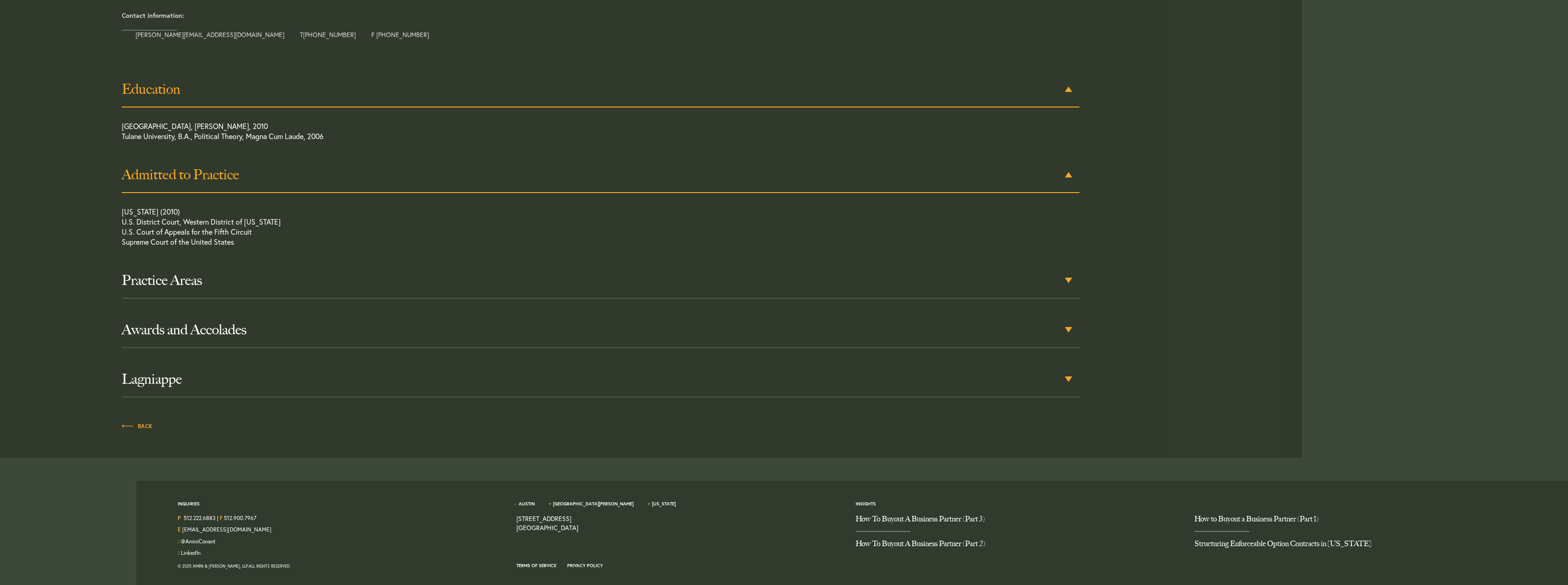
scroll to position [400, 0]
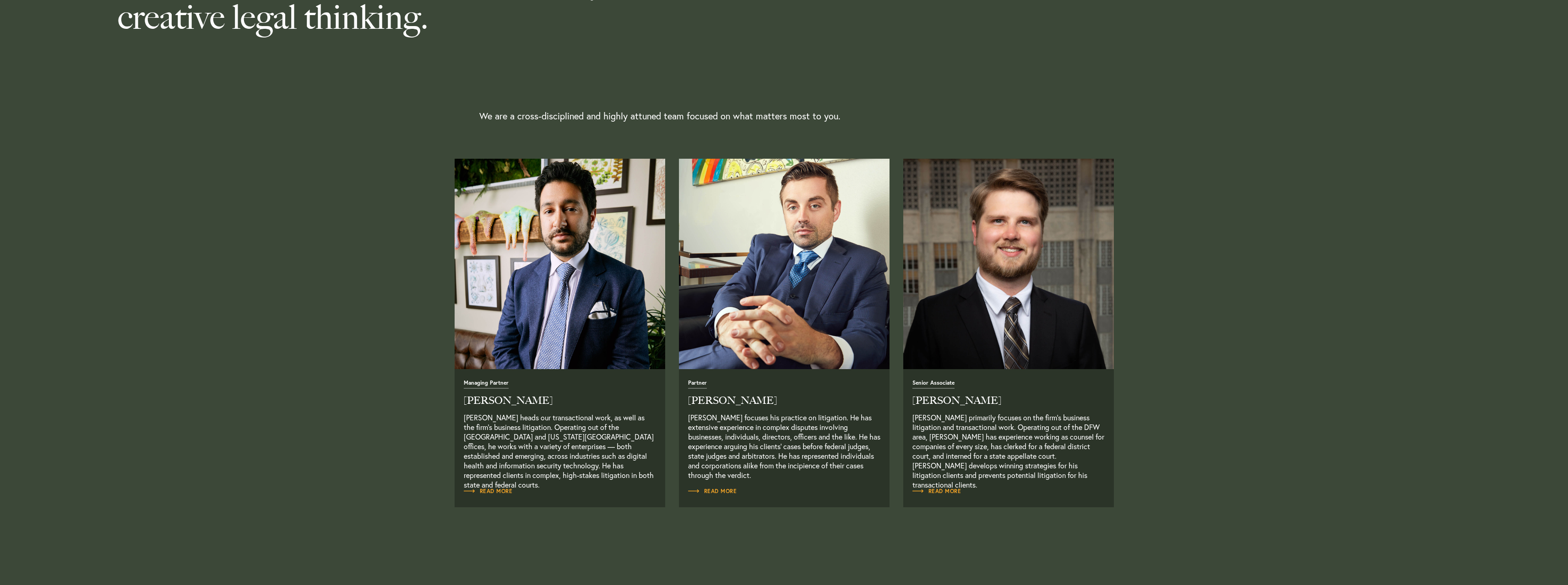
scroll to position [229, 0]
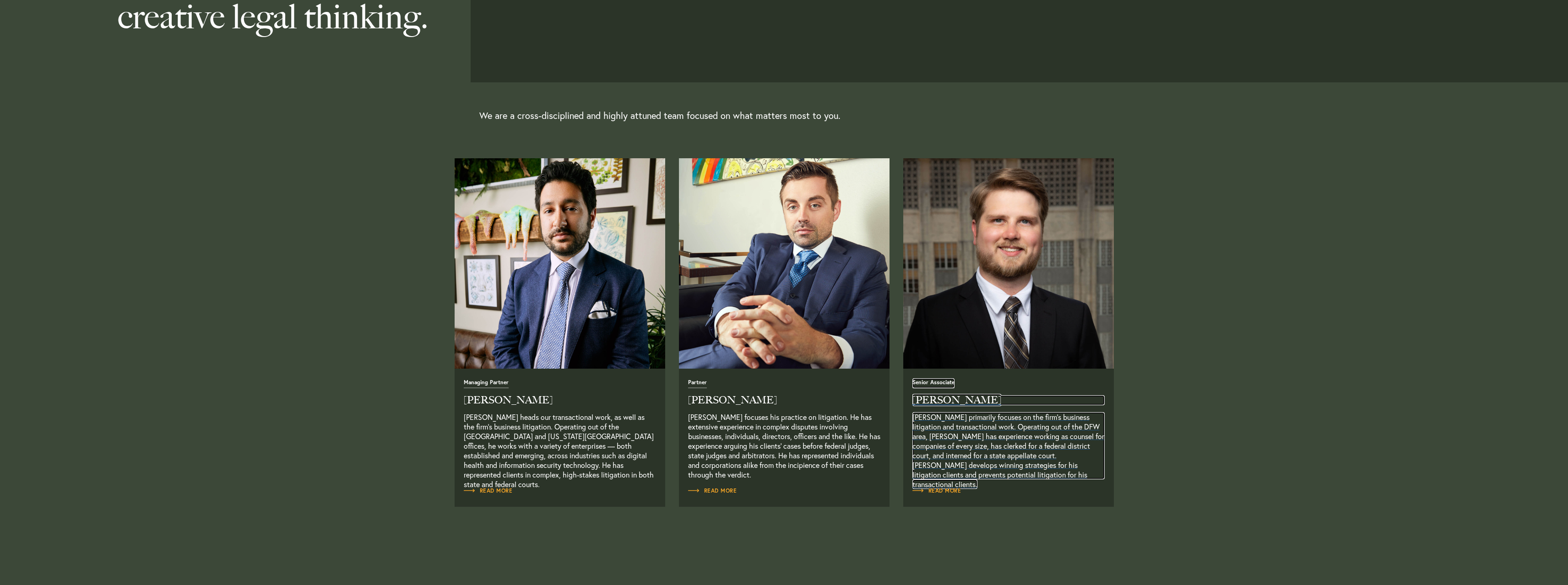
click at [961, 400] on h2 "[PERSON_NAME]" at bounding box center [1008, 400] width 192 height 10
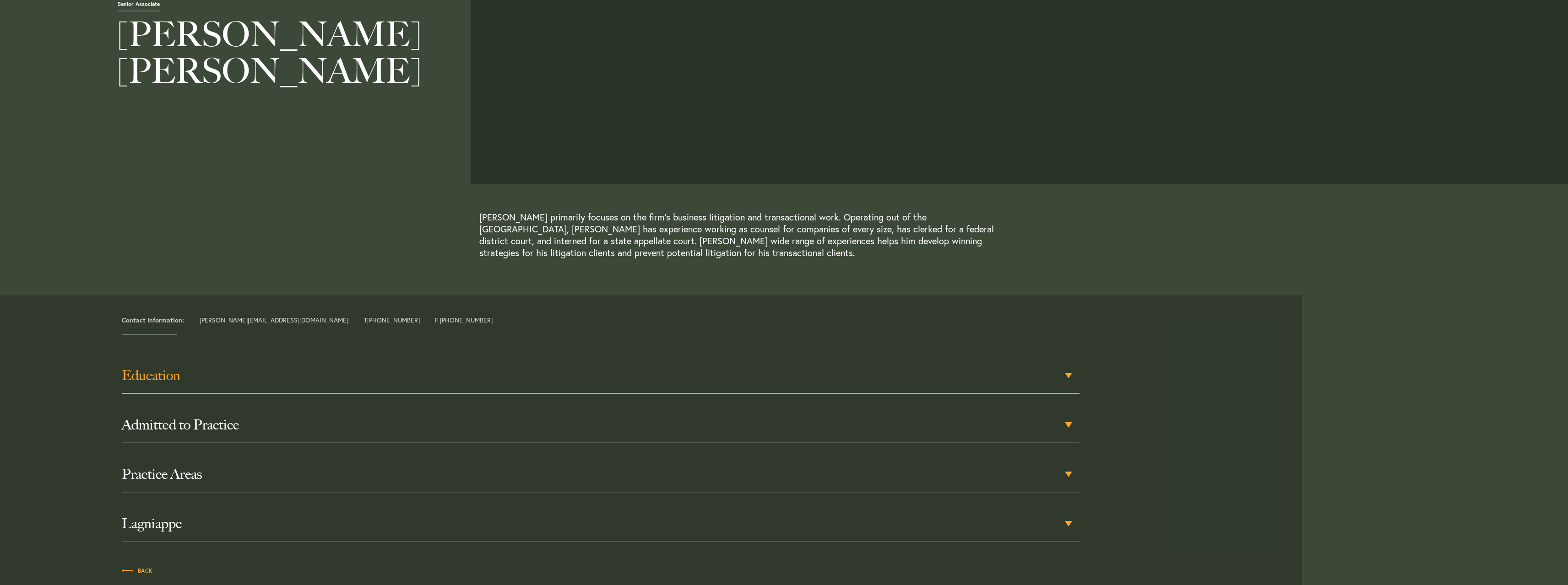
scroll to position [92, 0]
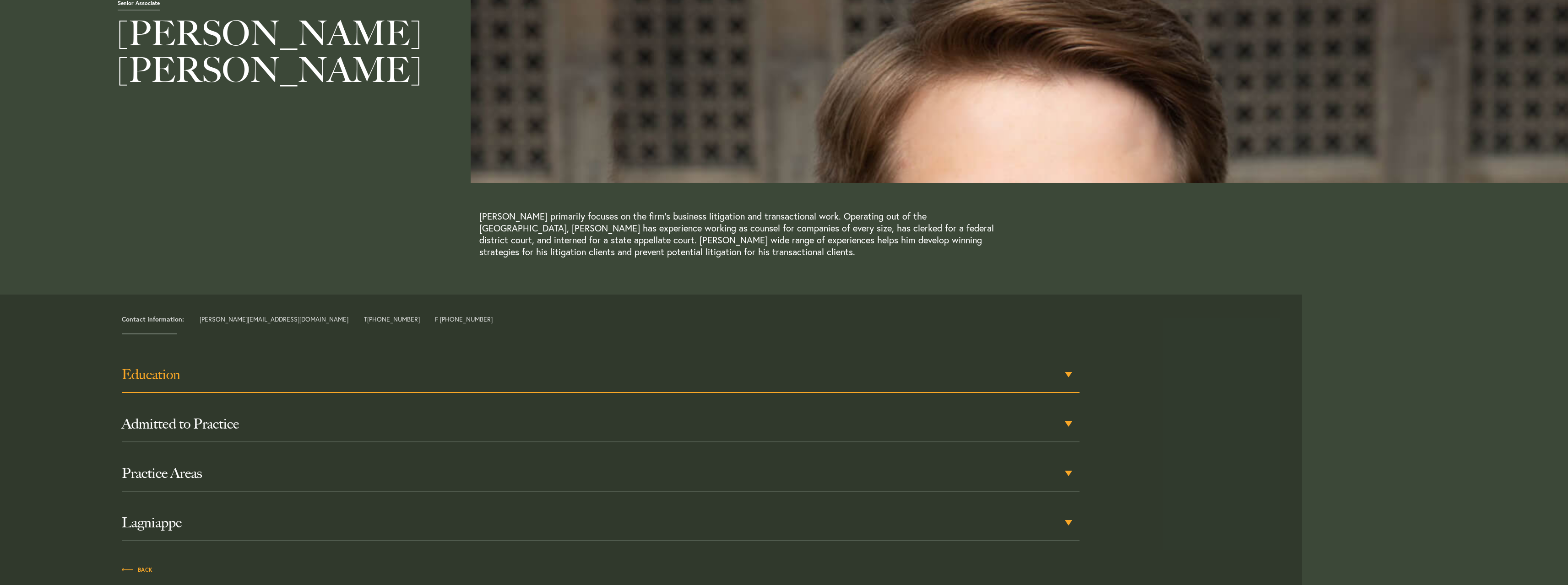
click at [179, 375] on h3 "Education" at bounding box center [601, 374] width 958 height 17
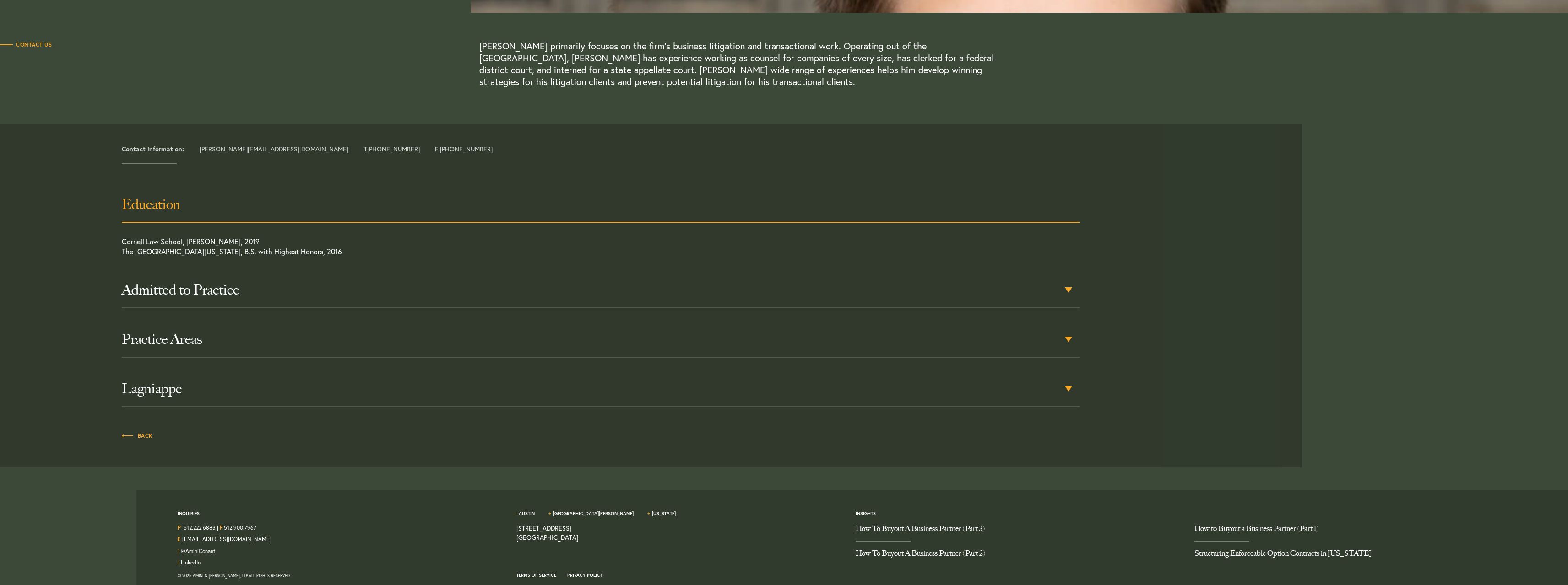
scroll to position [276, 0]
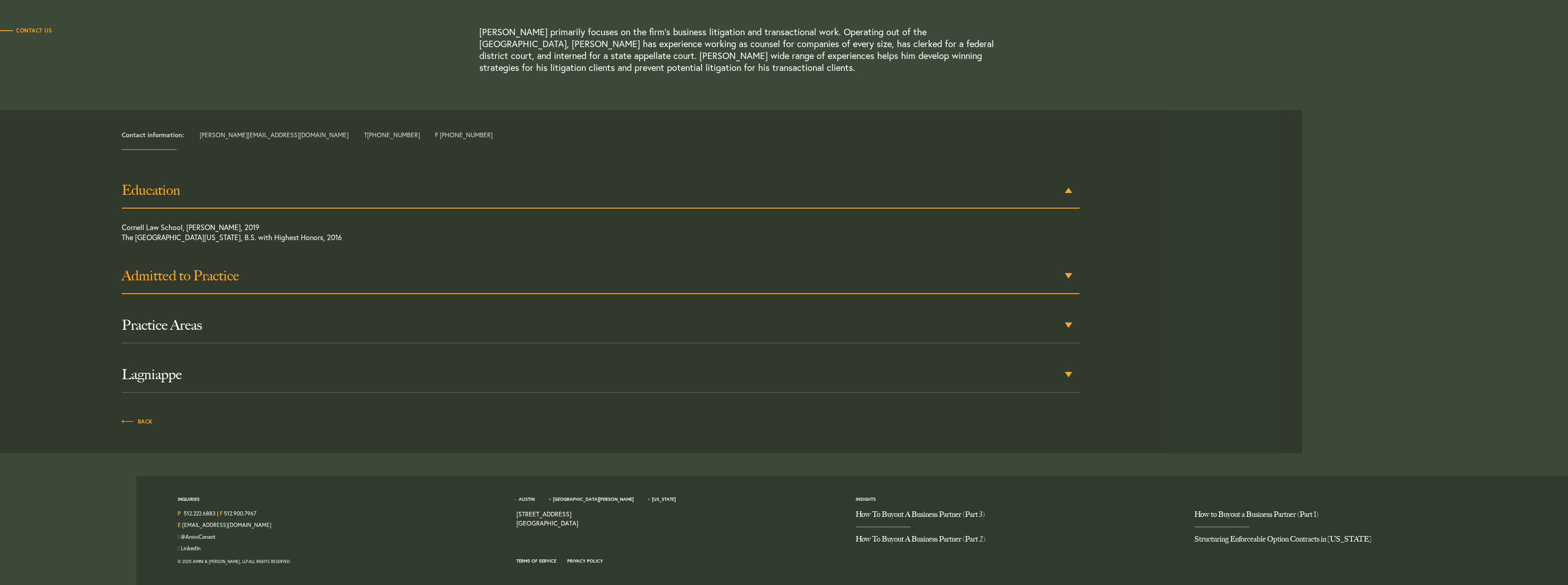
click at [153, 277] on h3 "Admitted to Practice" at bounding box center [601, 275] width 958 height 17
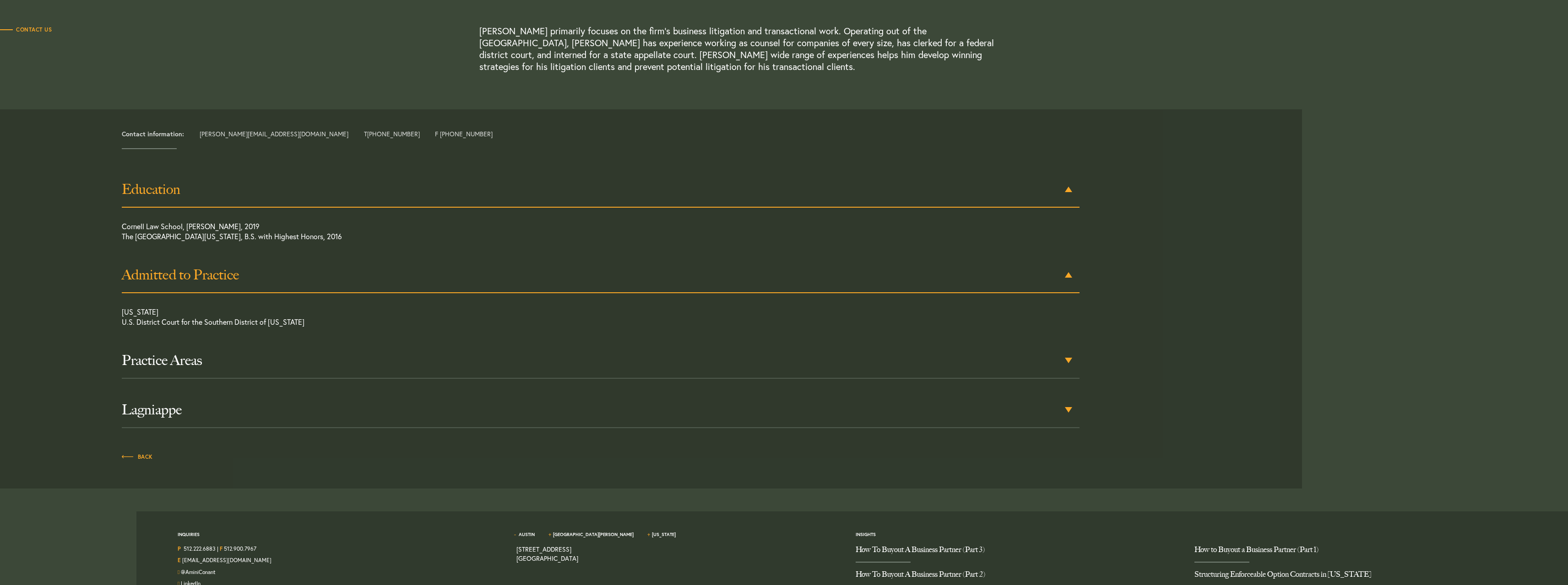
scroll to position [221, 0]
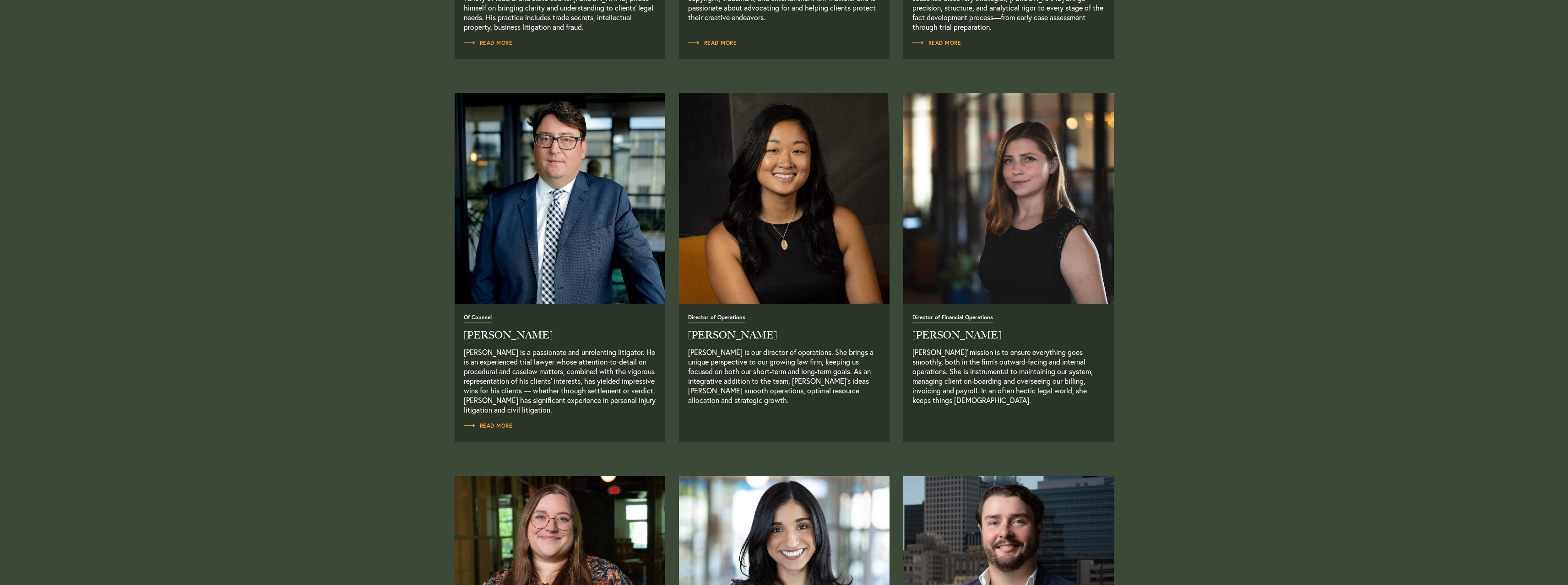
scroll to position [1555, 0]
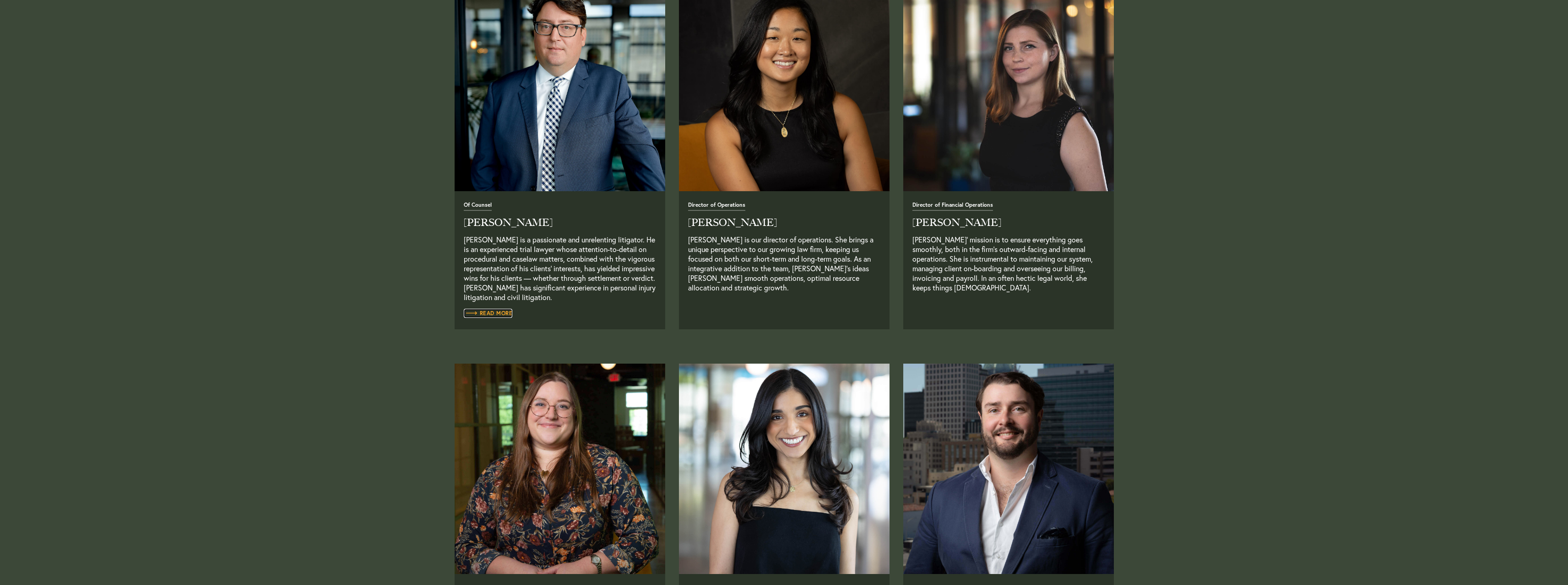
click at [494, 313] on span "Read More" at bounding box center [488, 314] width 49 height 5
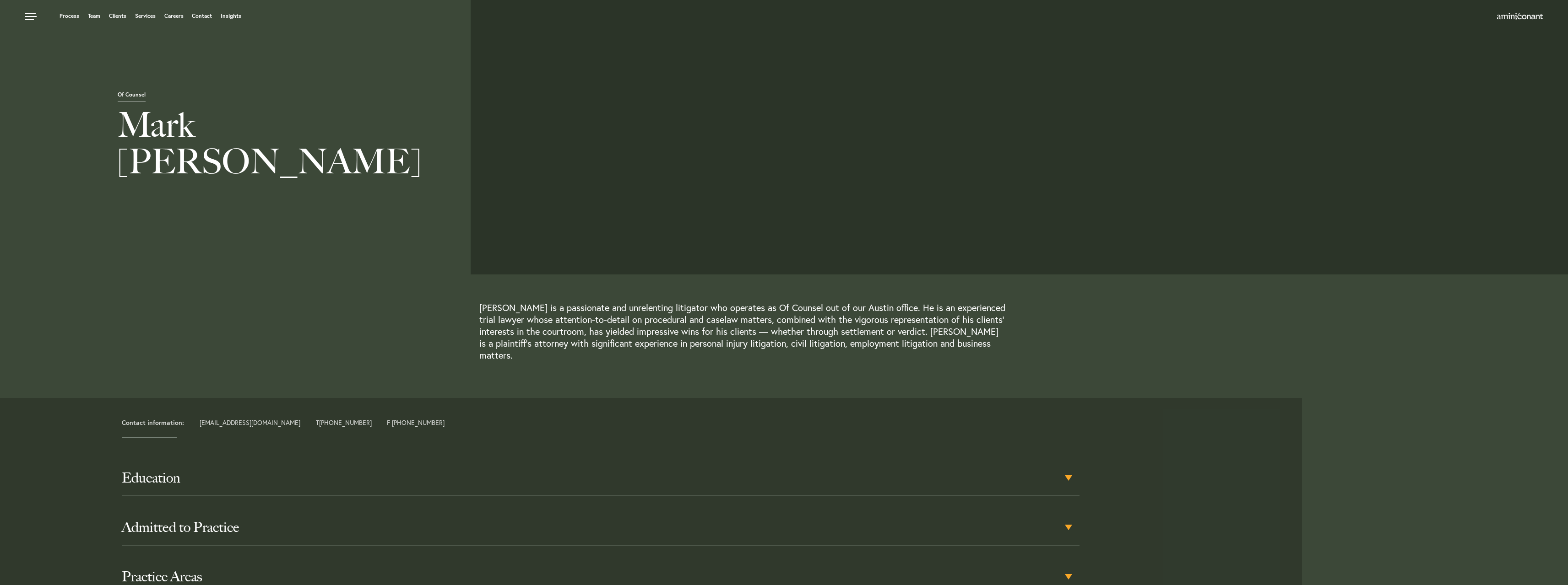
scroll to position [45, 0]
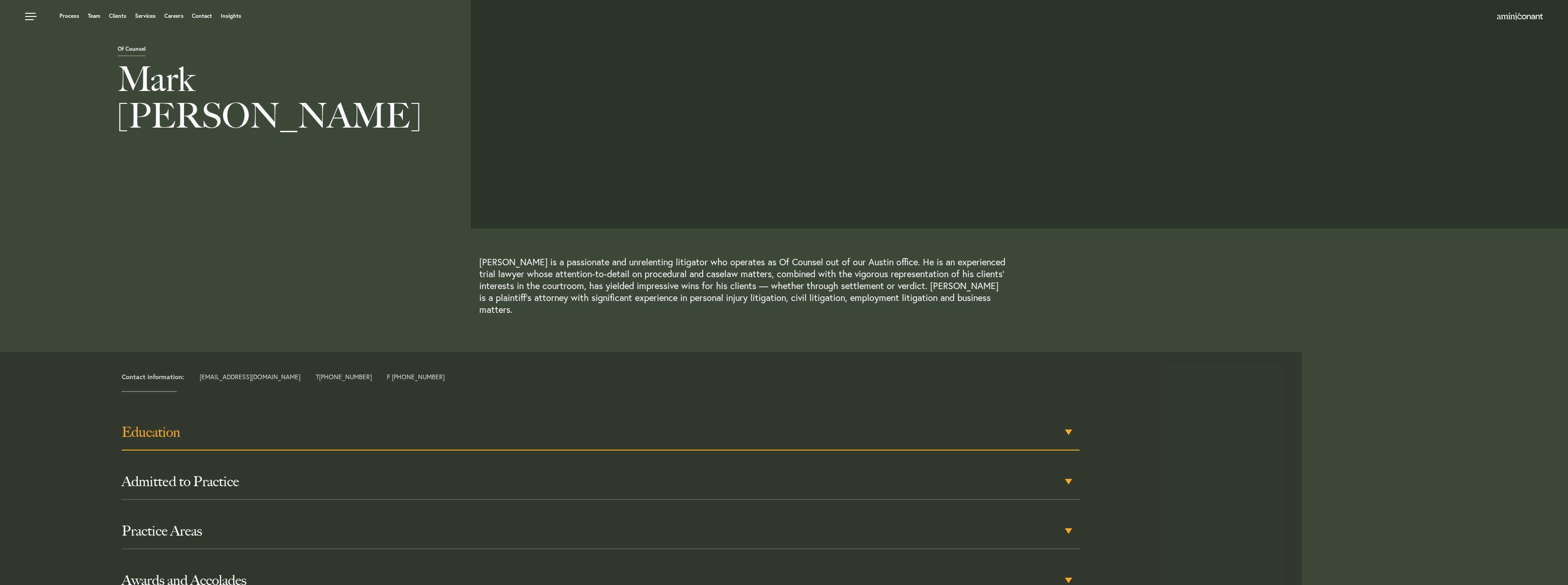
click at [220, 415] on div "Education" at bounding box center [601, 433] width 958 height 35
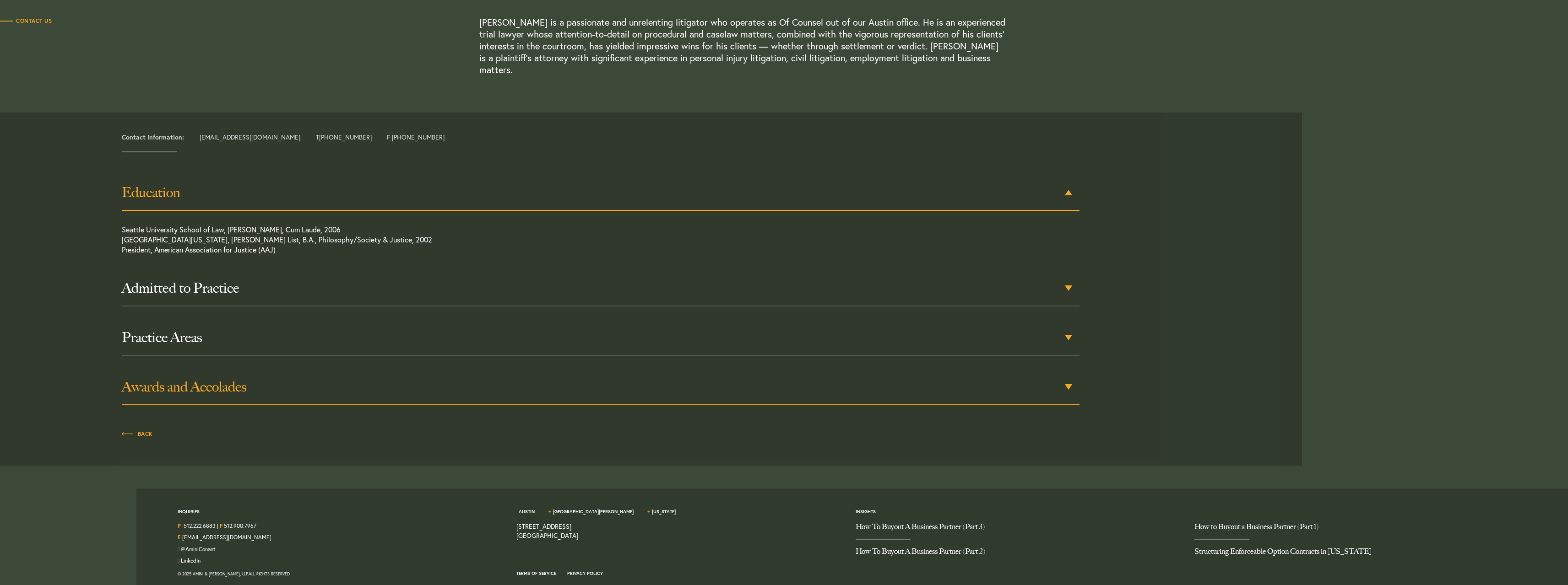
scroll to position [286, 0]
click at [139, 369] on div "Awards and Accolades" at bounding box center [601, 386] width 958 height 35
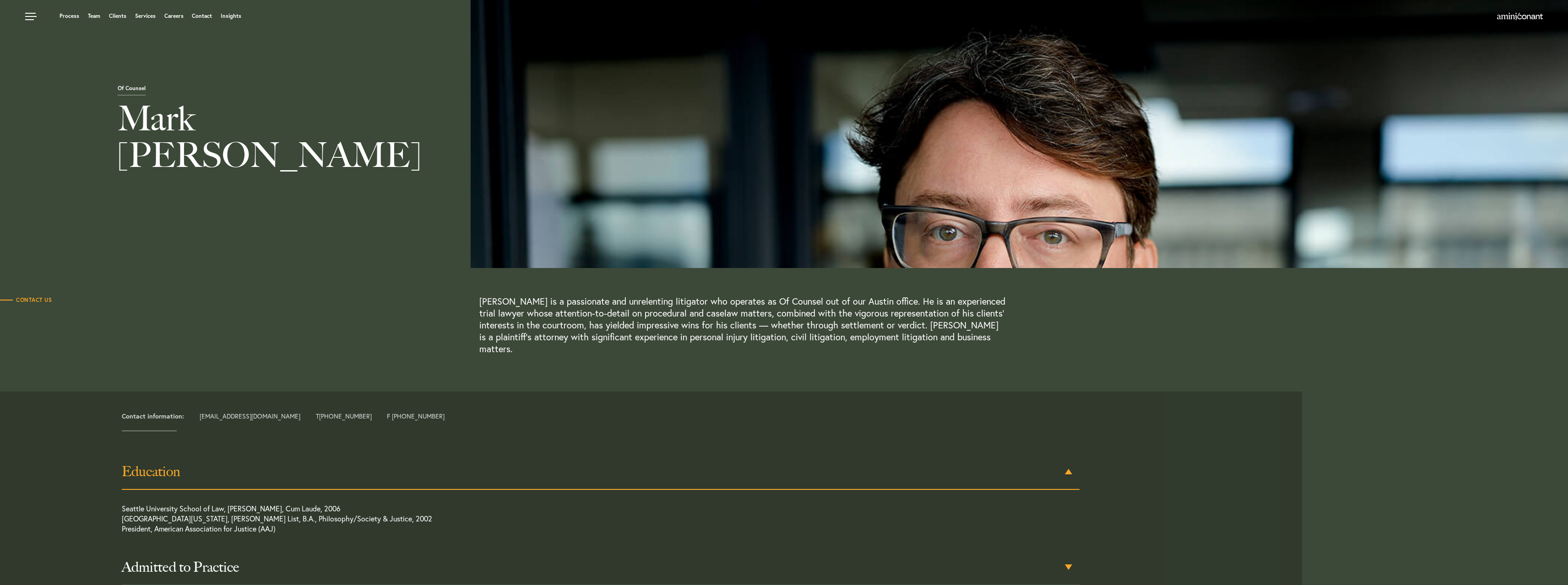
scroll to position [0, 0]
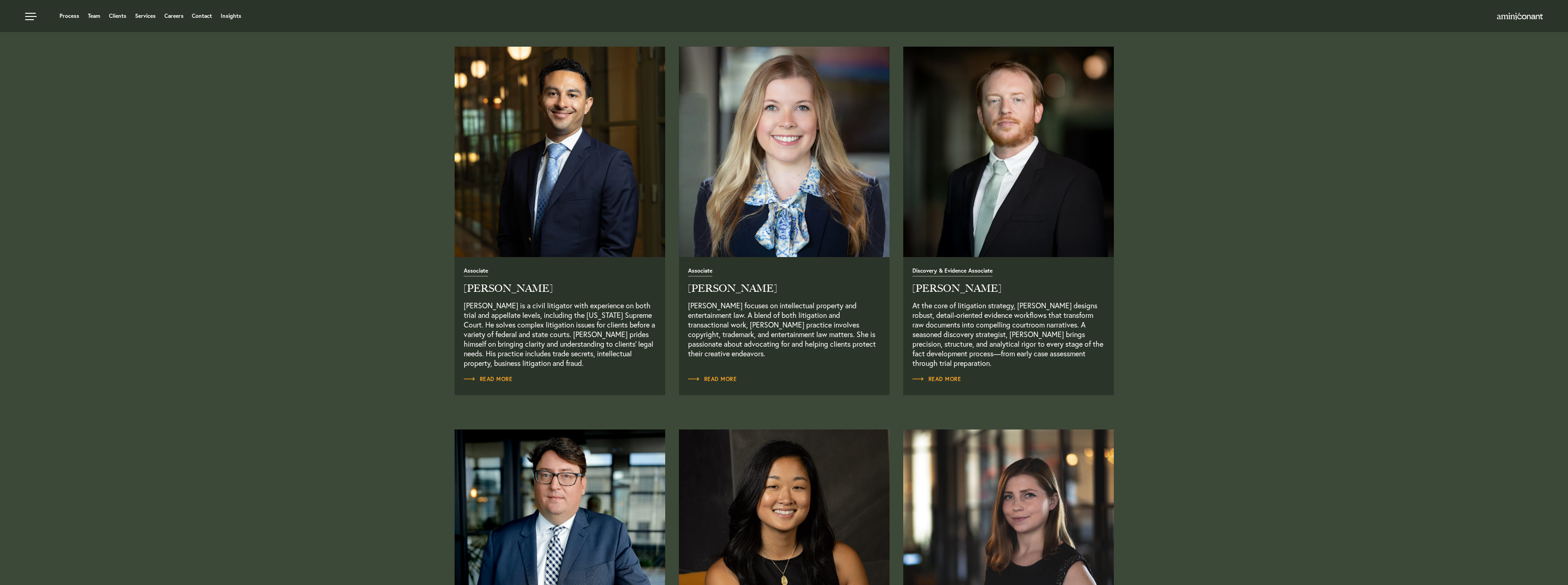
scroll to position [1052, 0]
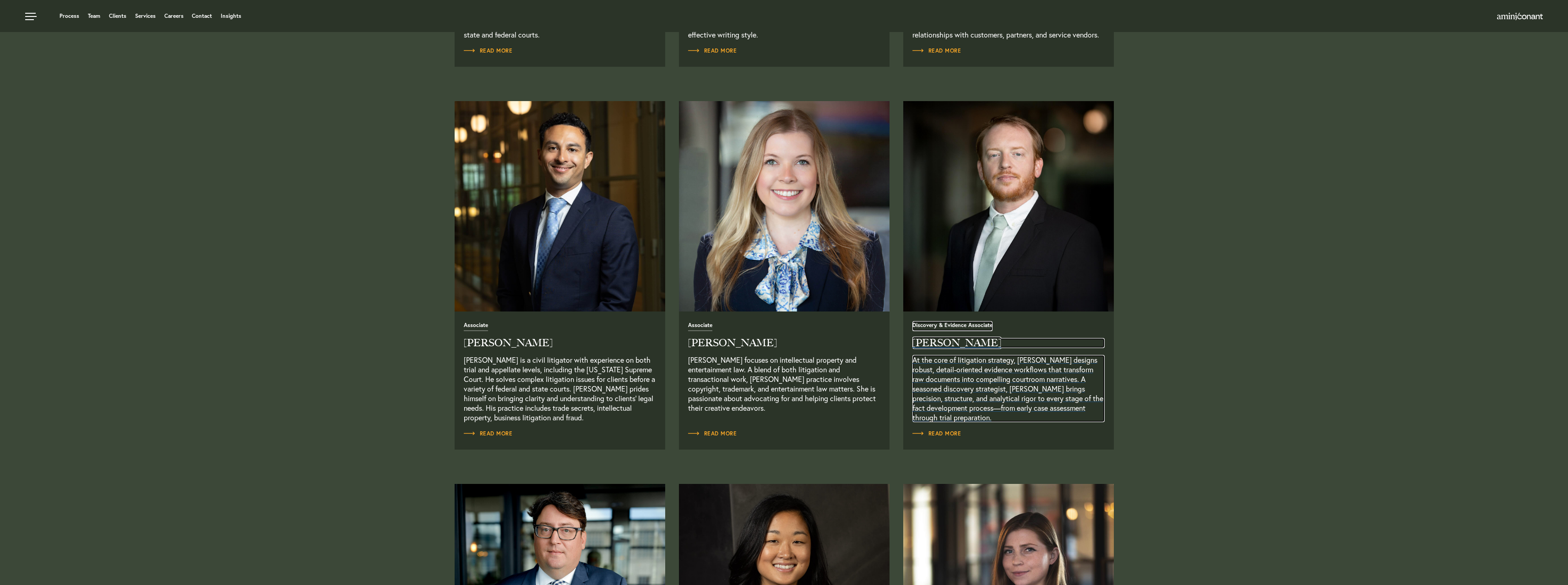
click at [945, 344] on h2 "[PERSON_NAME]" at bounding box center [1008, 343] width 192 height 10
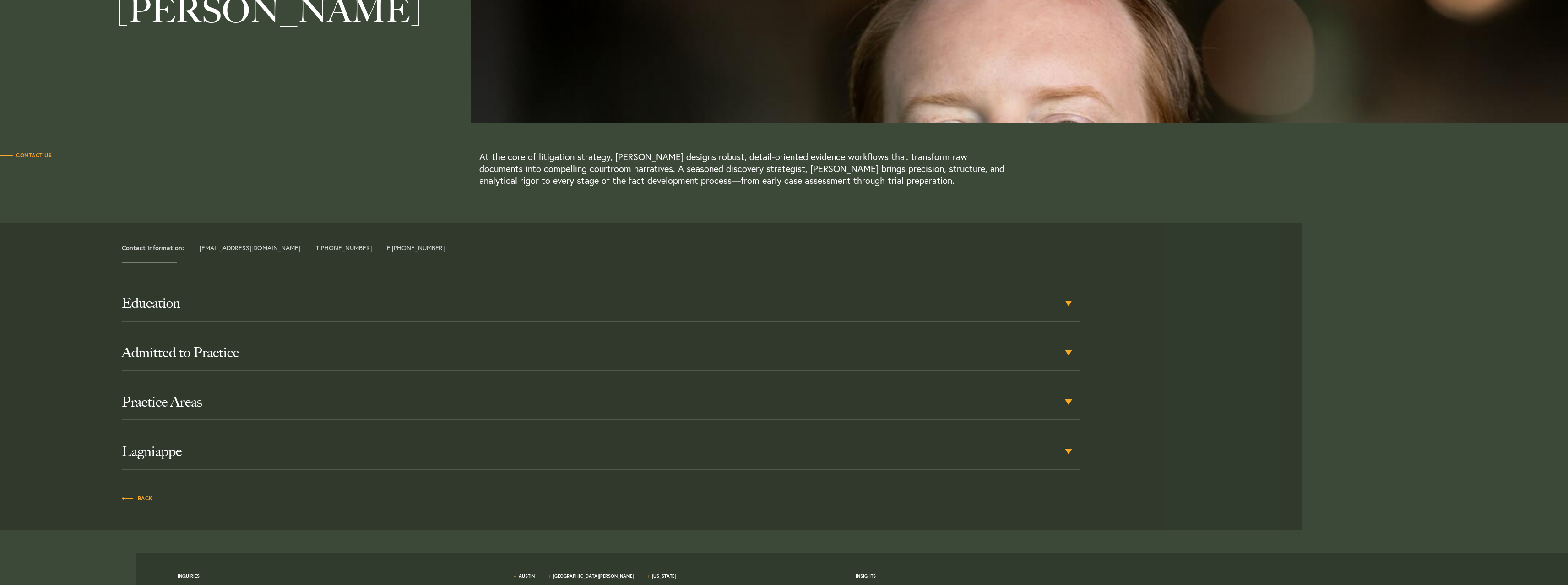
scroll to position [183, 0]
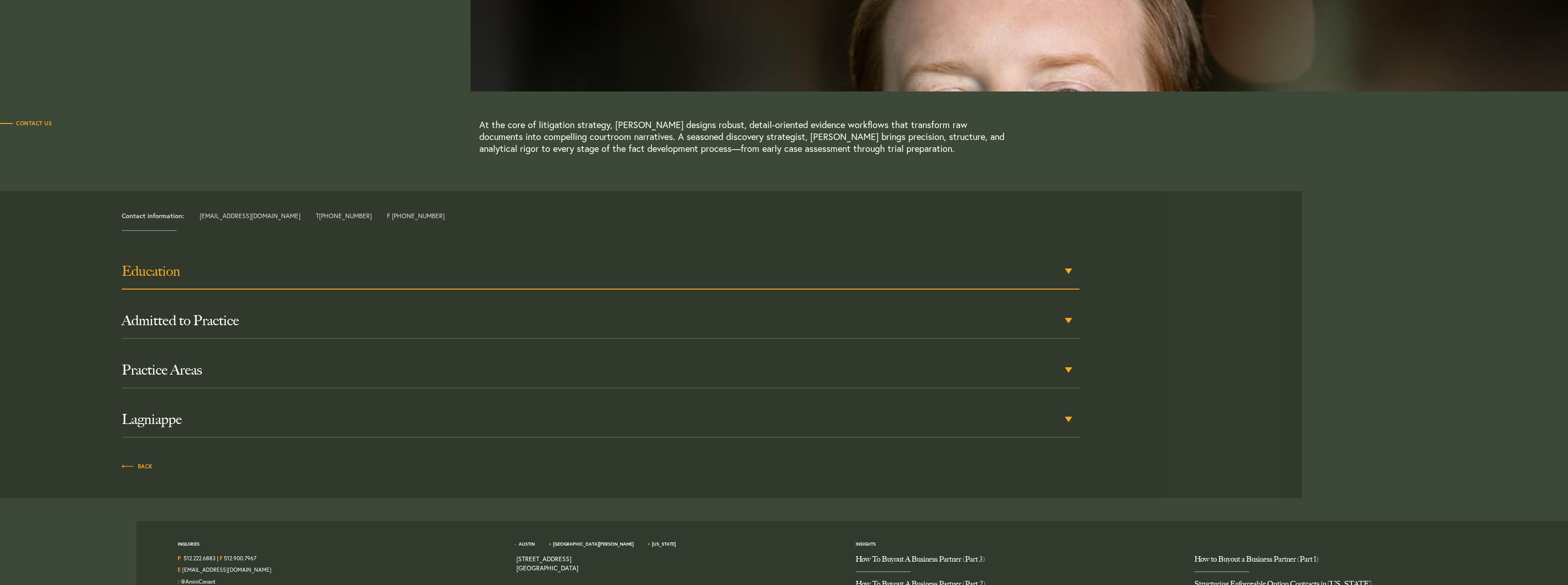
click at [153, 271] on h3 "Education" at bounding box center [601, 271] width 958 height 17
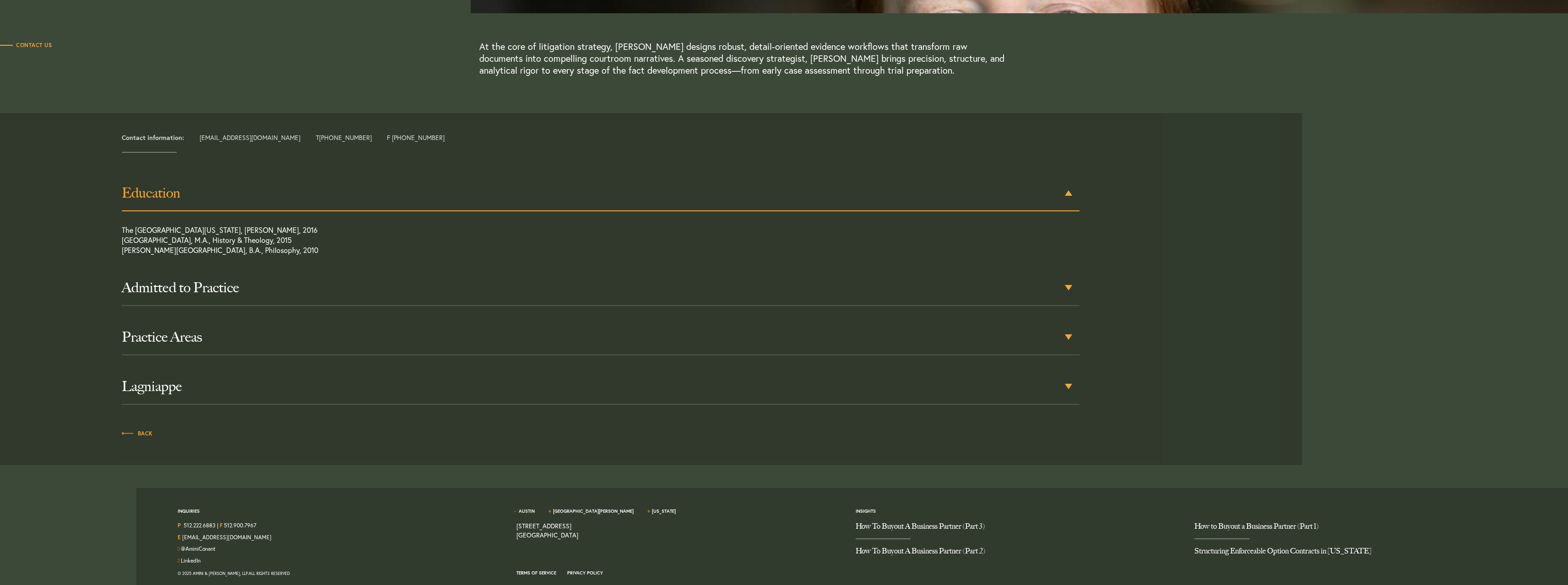
scroll to position [274, 0]
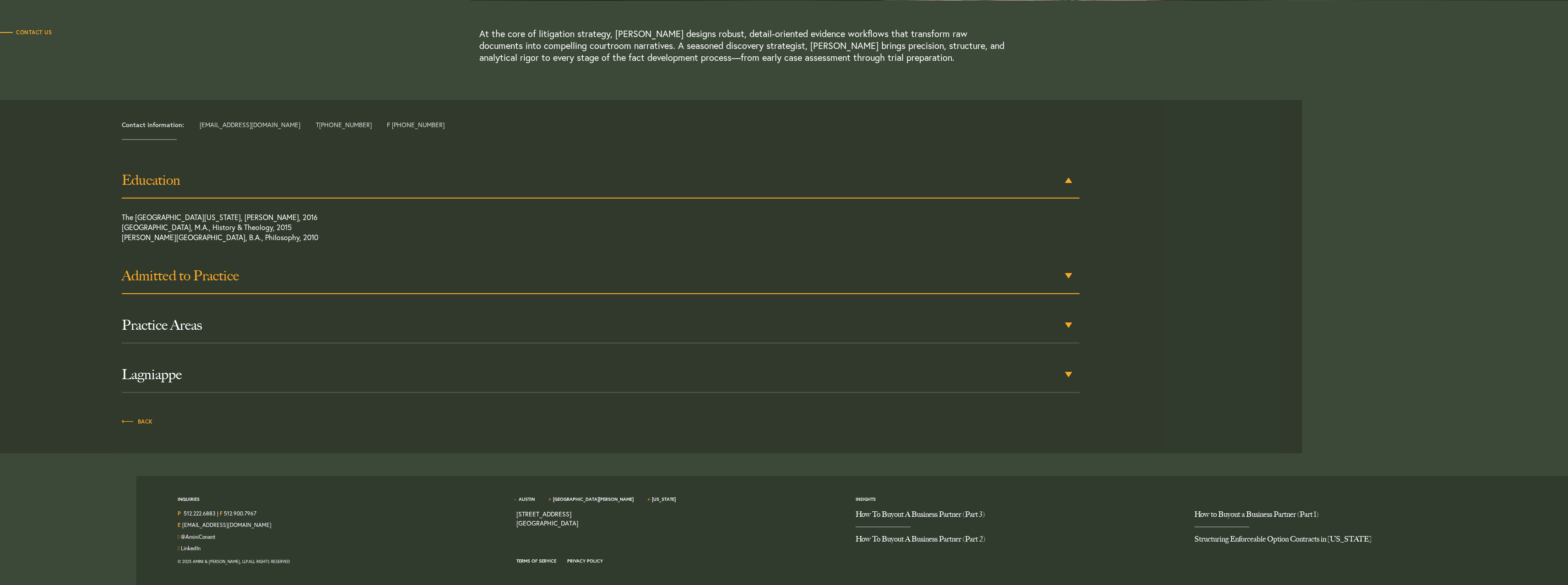
click at [166, 283] on h3 "Admitted to Practice" at bounding box center [601, 275] width 958 height 17
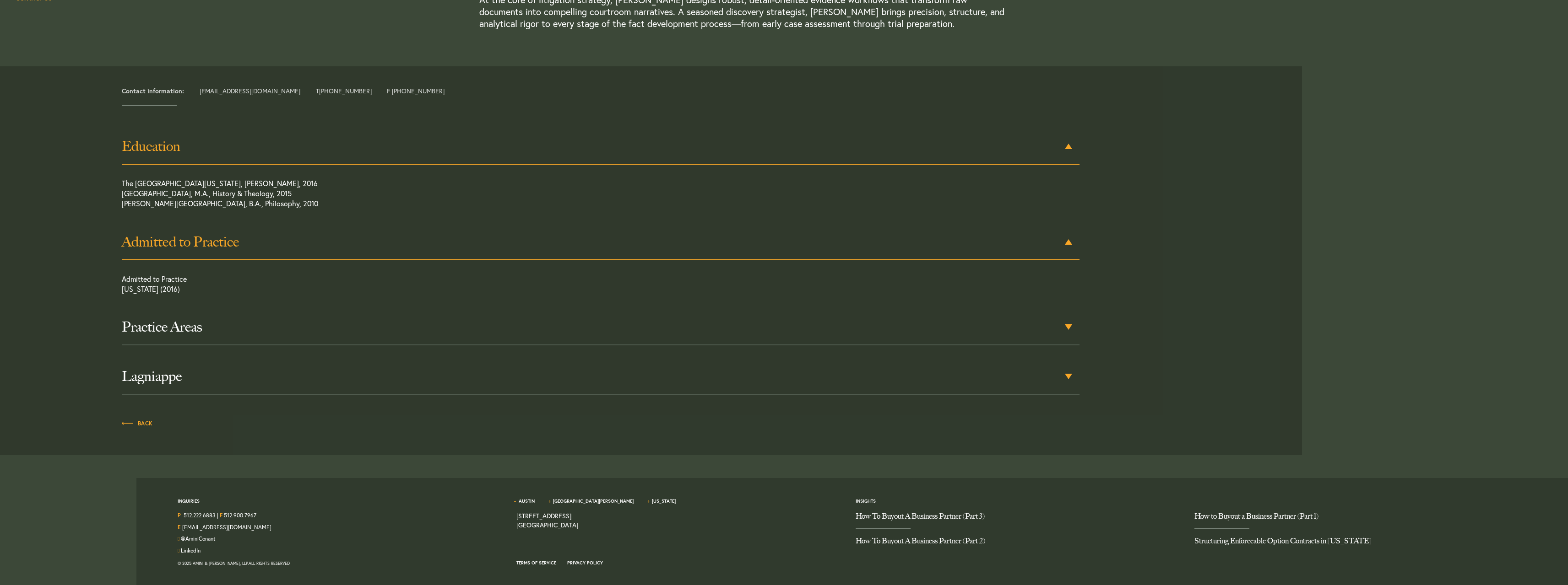
scroll to position [310, 0]
click at [189, 326] on h3 "Practice Areas" at bounding box center [601, 325] width 958 height 17
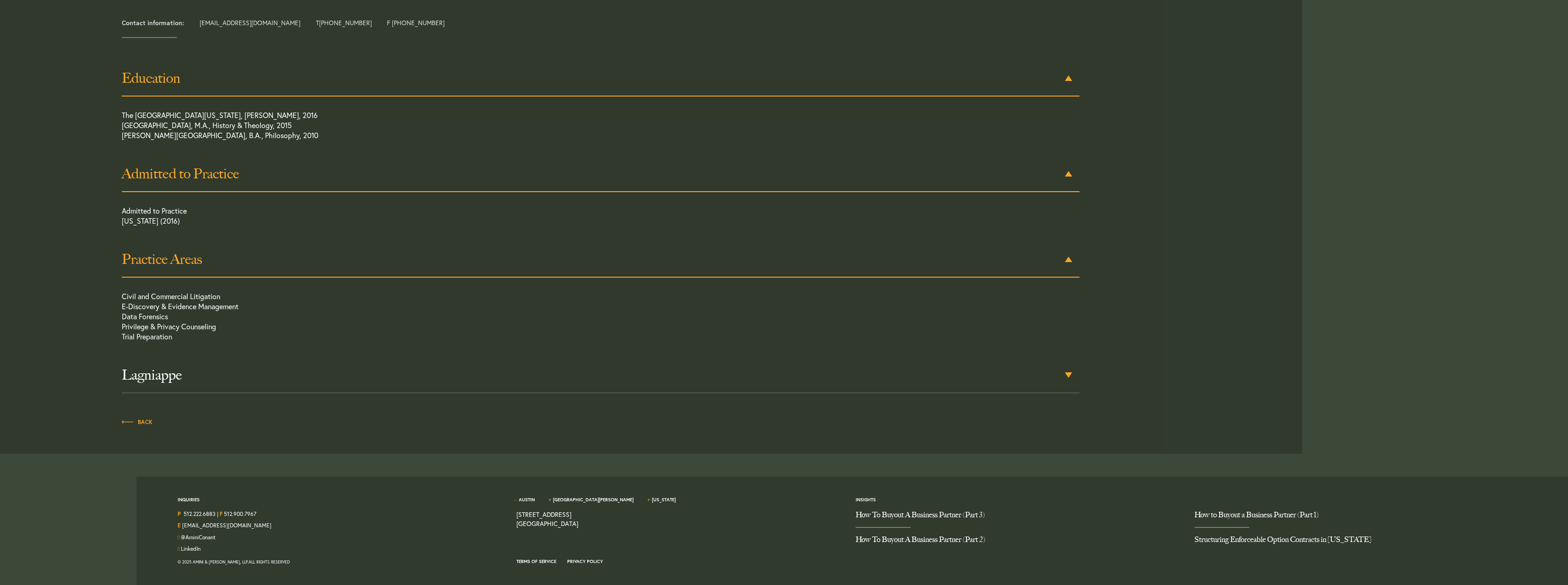
scroll to position [378, 0]
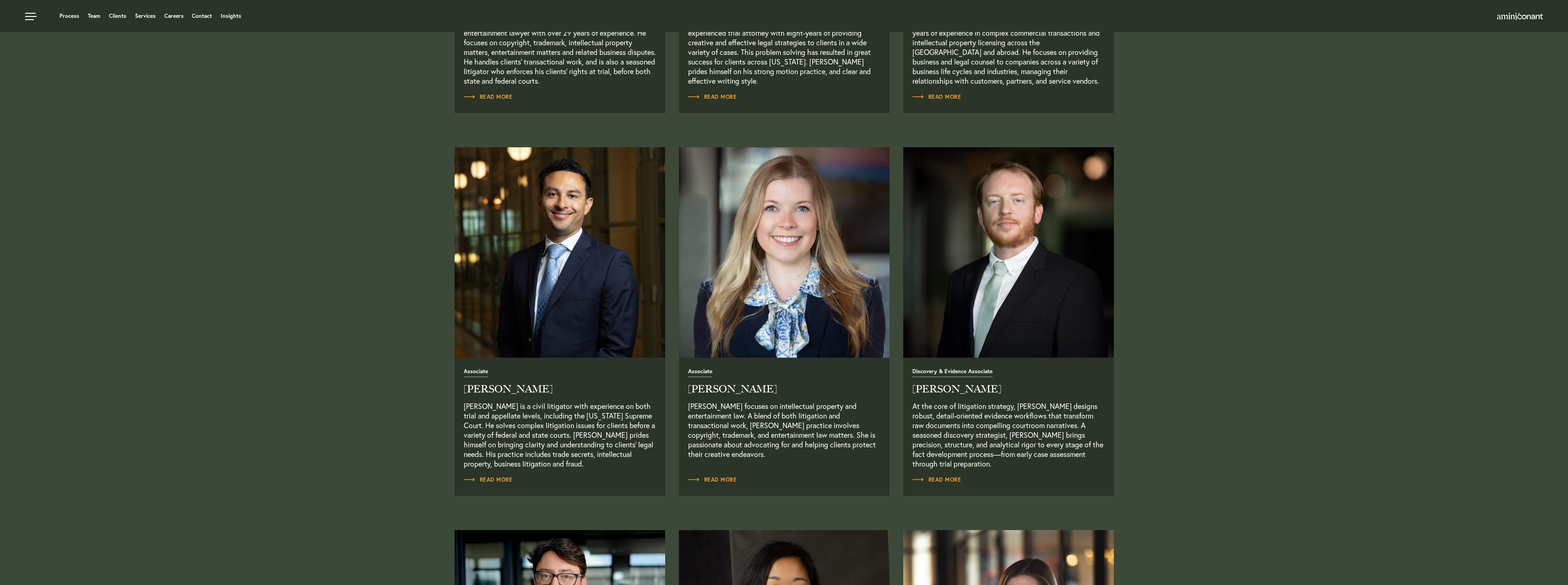
scroll to position [915, 0]
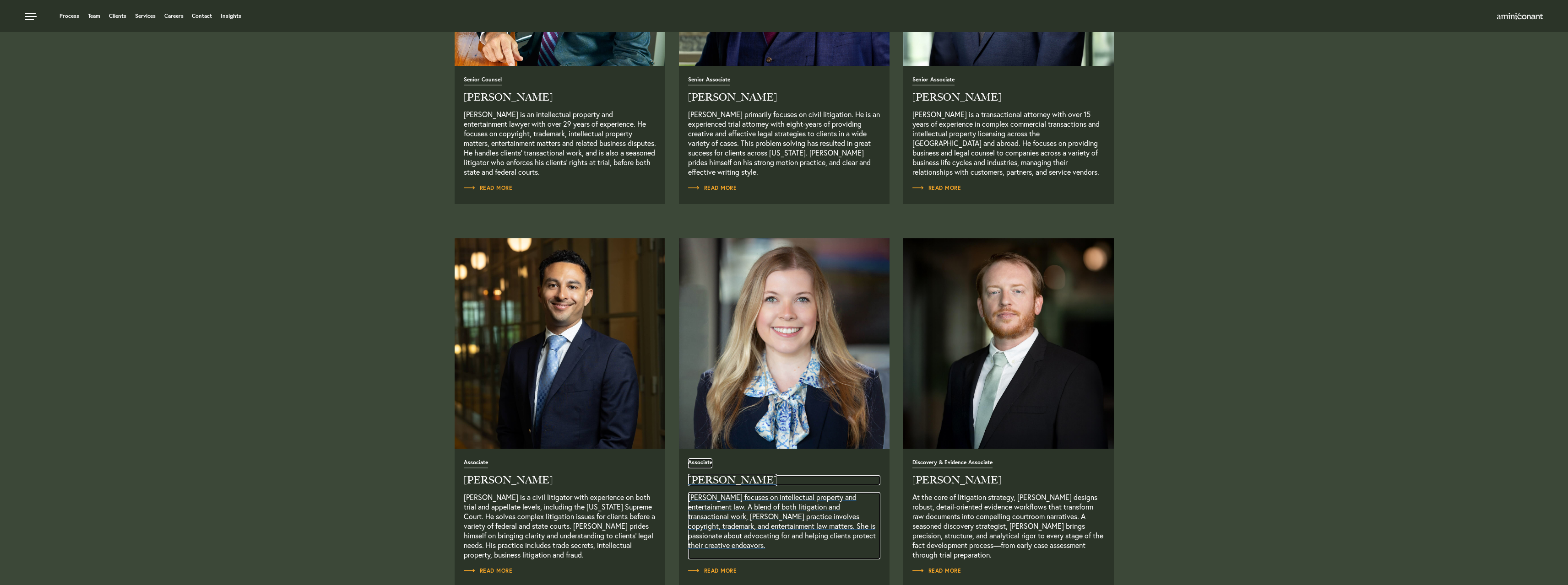
click at [716, 483] on h2 "[PERSON_NAME]" at bounding box center [784, 480] width 192 height 10
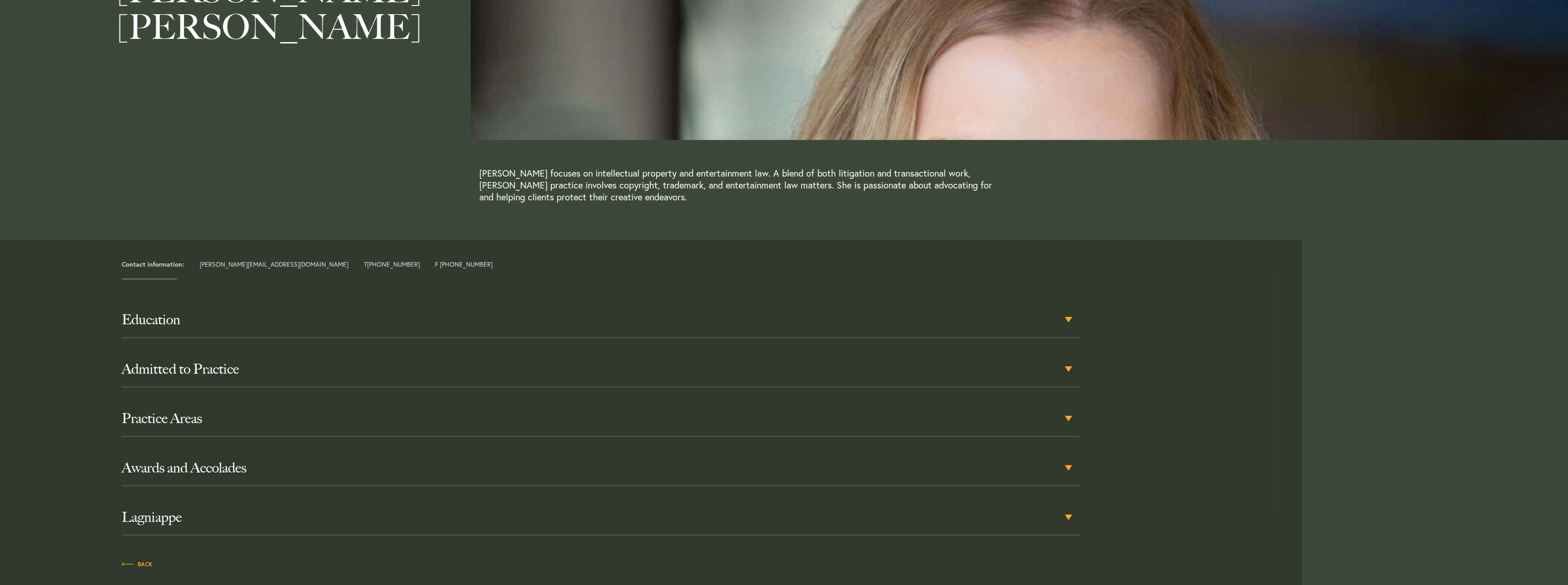
scroll to position [137, 0]
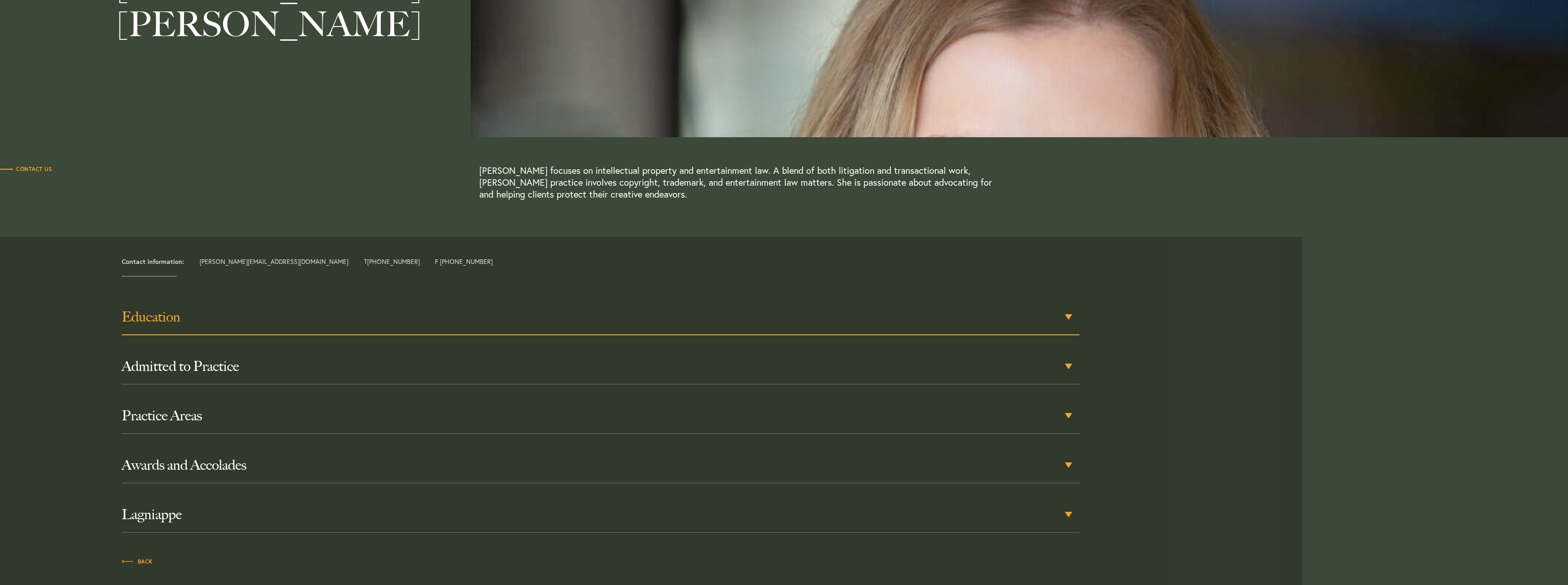
click at [152, 318] on h3 "Education" at bounding box center [601, 317] width 958 height 17
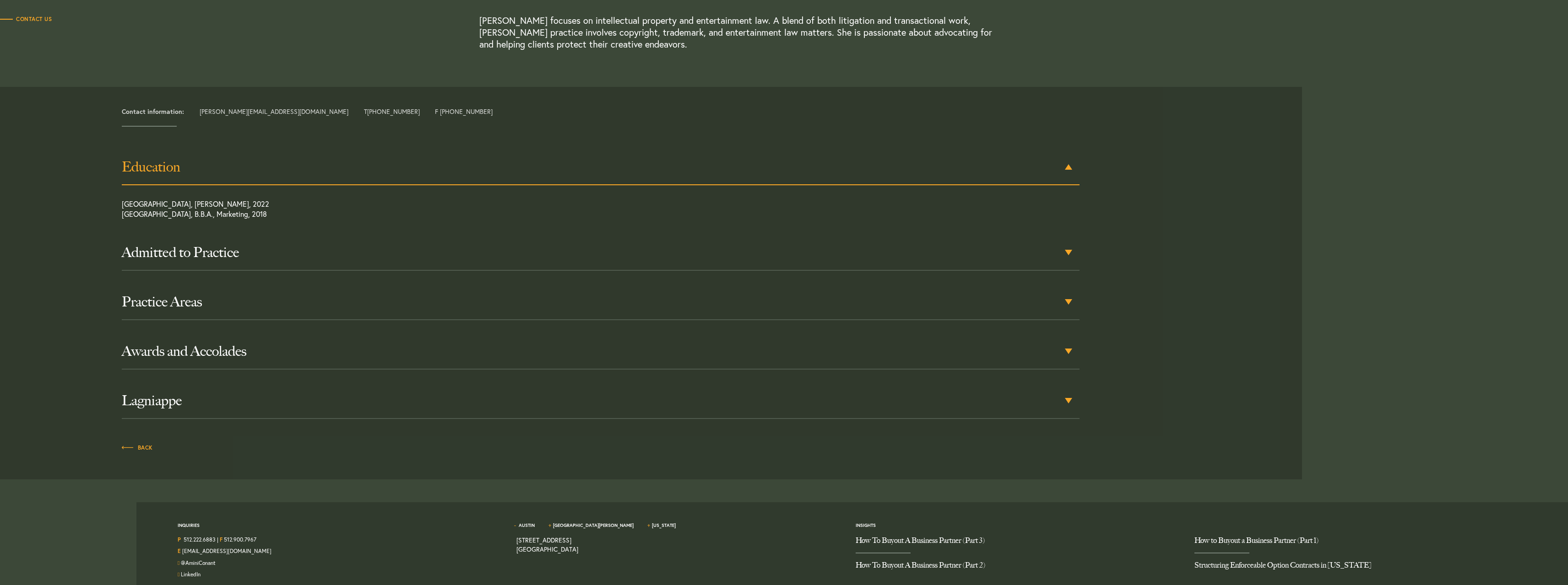
scroll to position [291, 0]
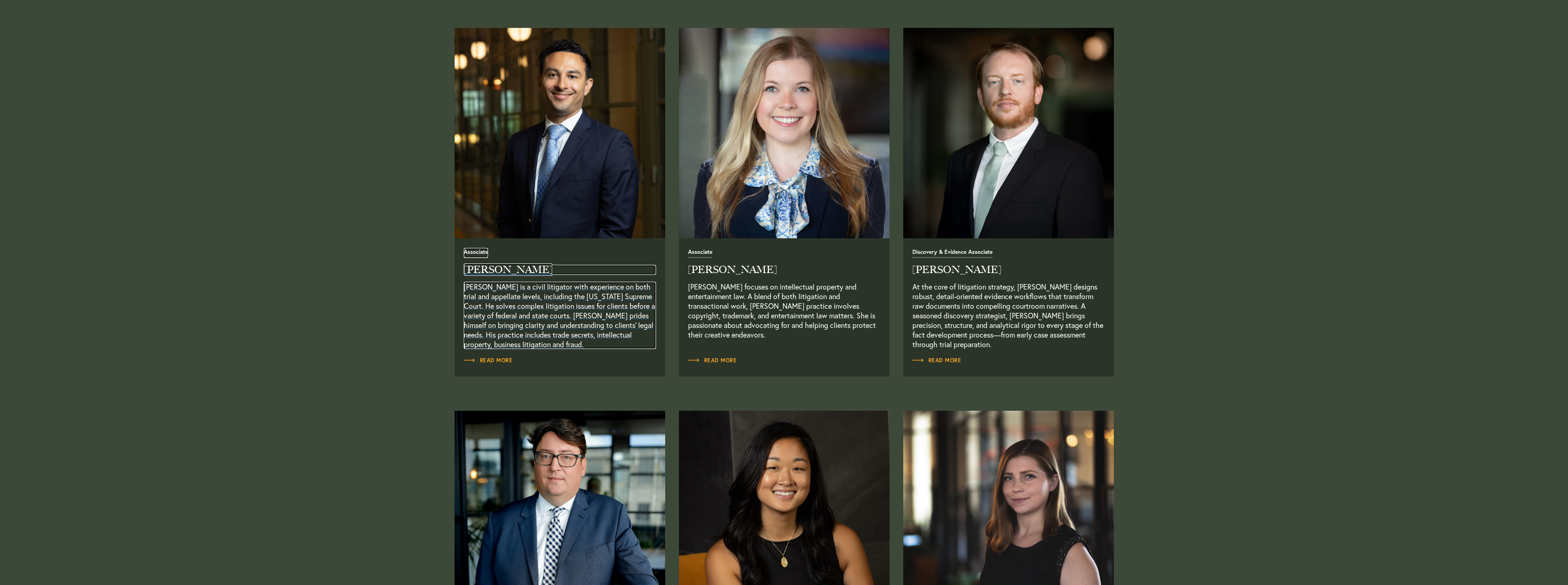
click at [482, 271] on h2 "[PERSON_NAME]" at bounding box center [559, 269] width 192 height 10
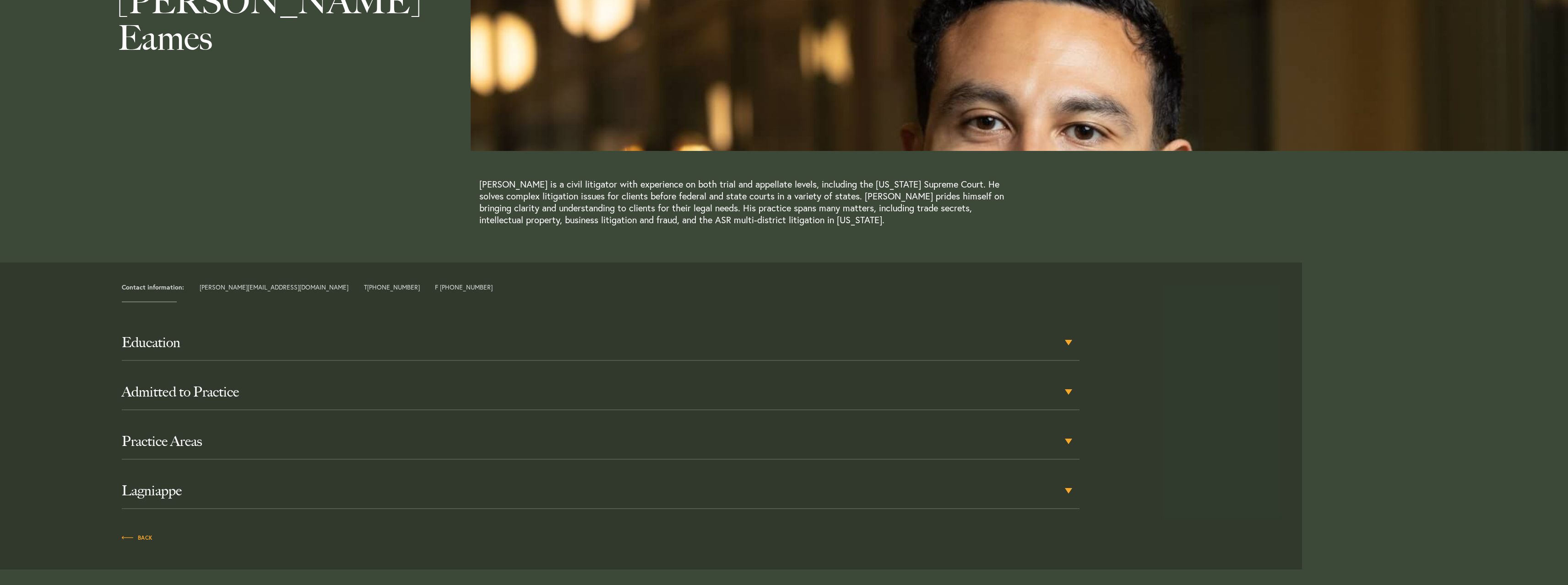
scroll to position [137, 0]
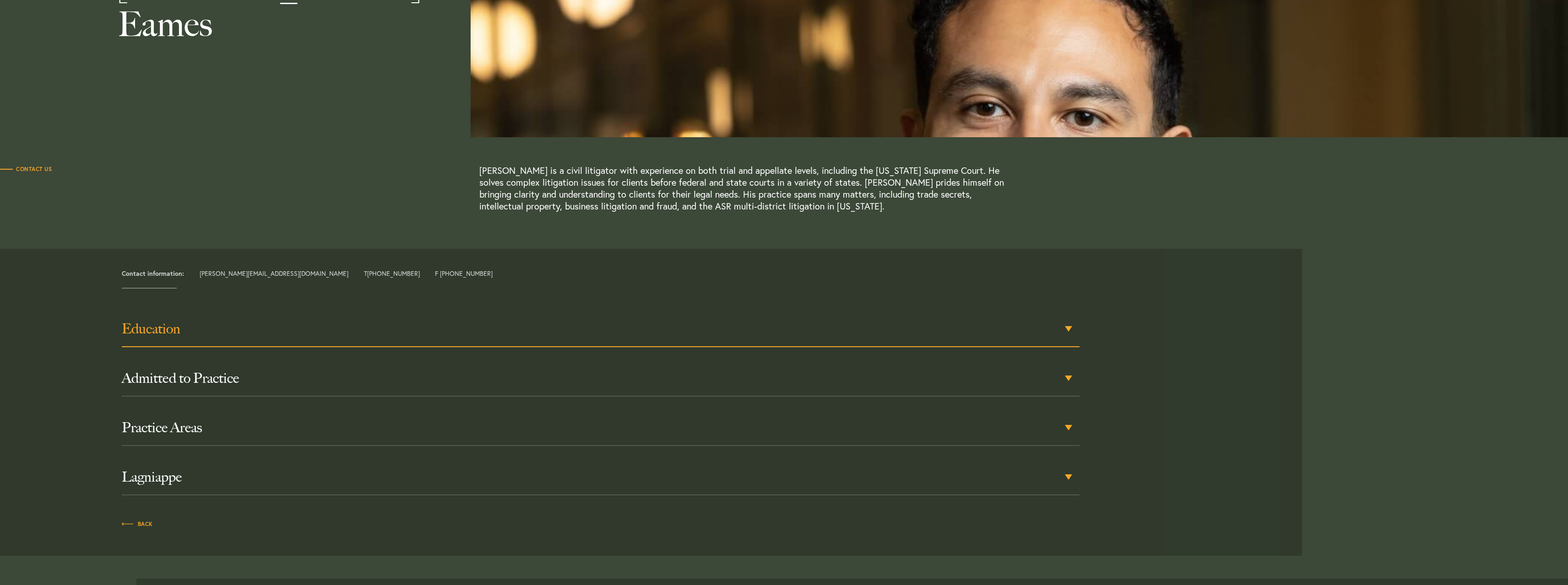
click at [143, 332] on h3 "Education" at bounding box center [601, 329] width 958 height 17
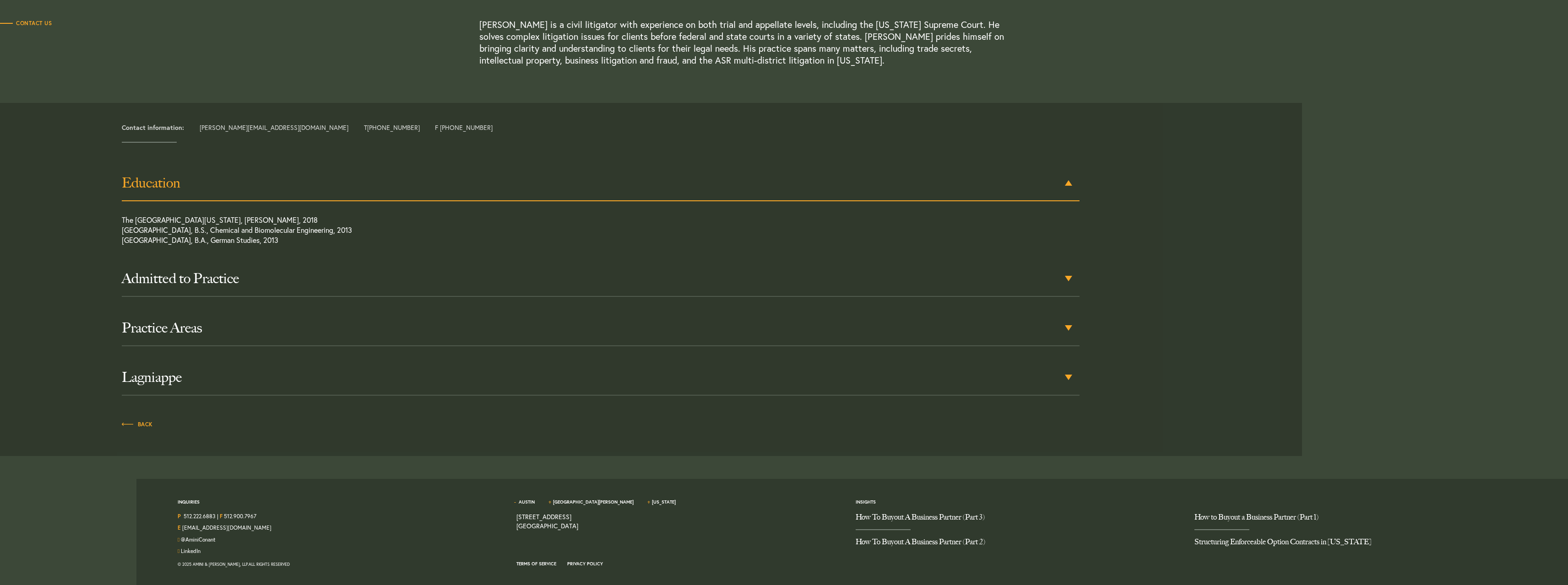
scroll to position [286, 0]
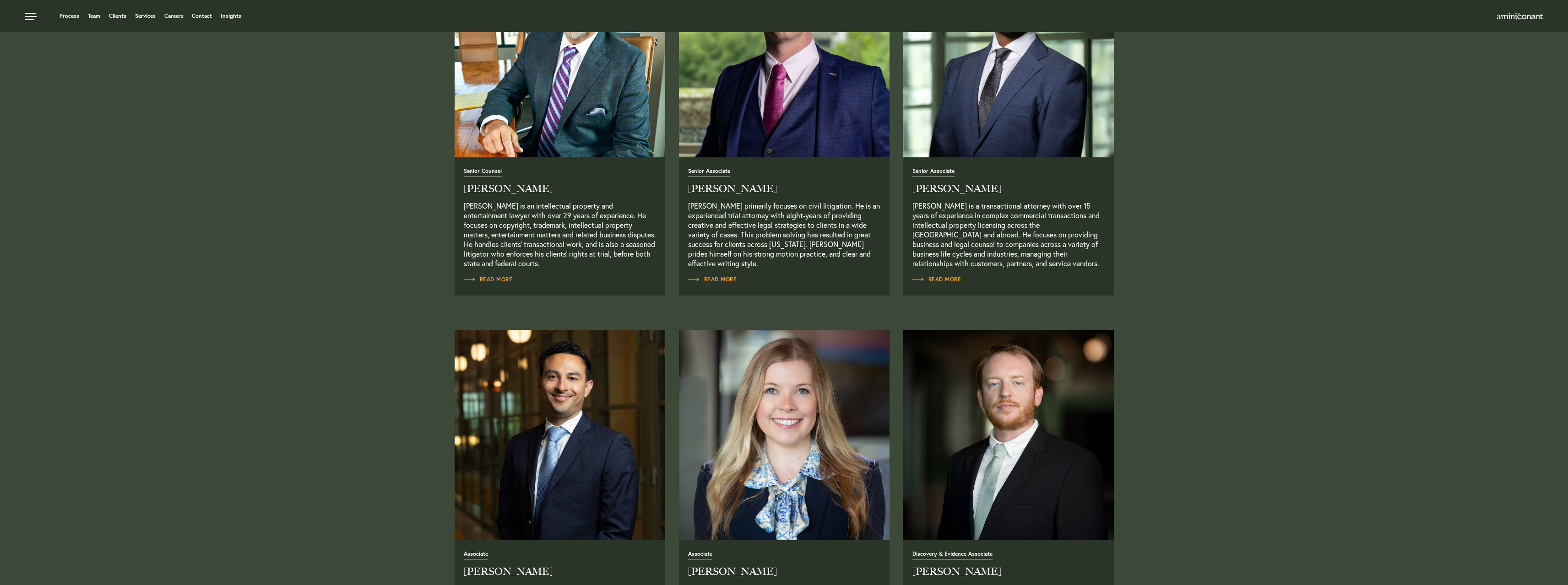
scroll to position [713, 0]
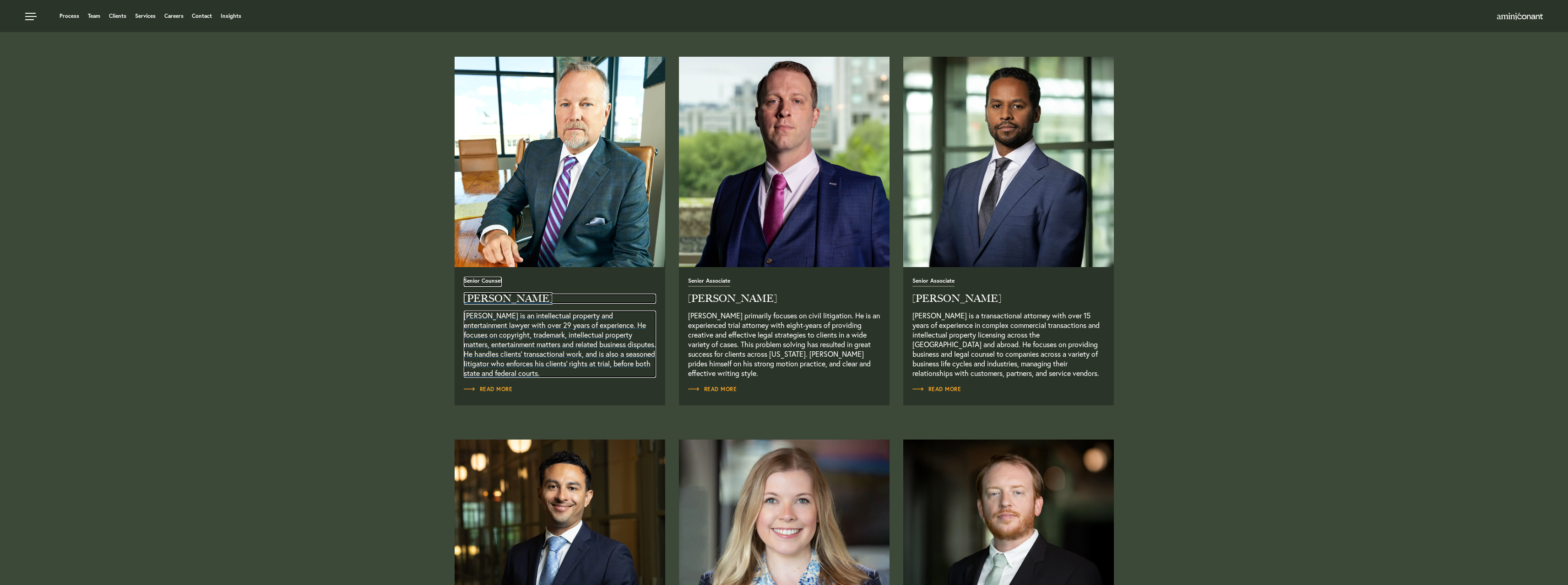
click at [480, 302] on h2 "[PERSON_NAME]" at bounding box center [559, 298] width 192 height 10
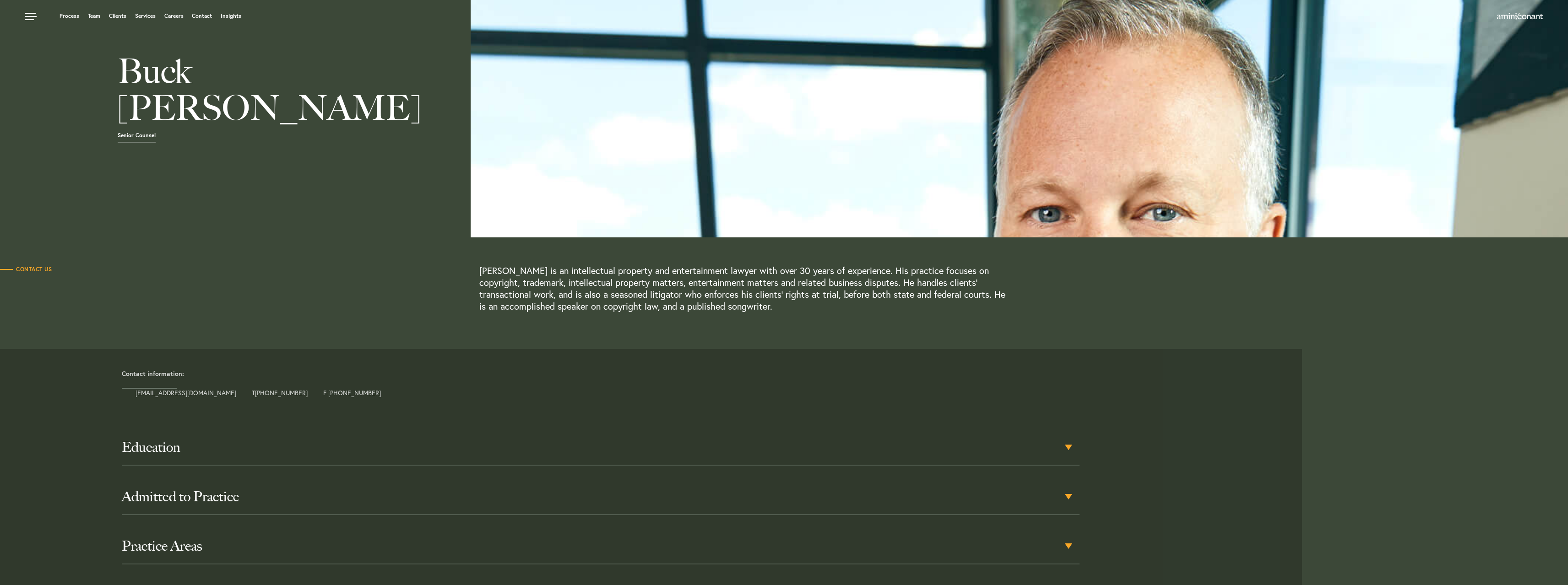
scroll to position [92, 0]
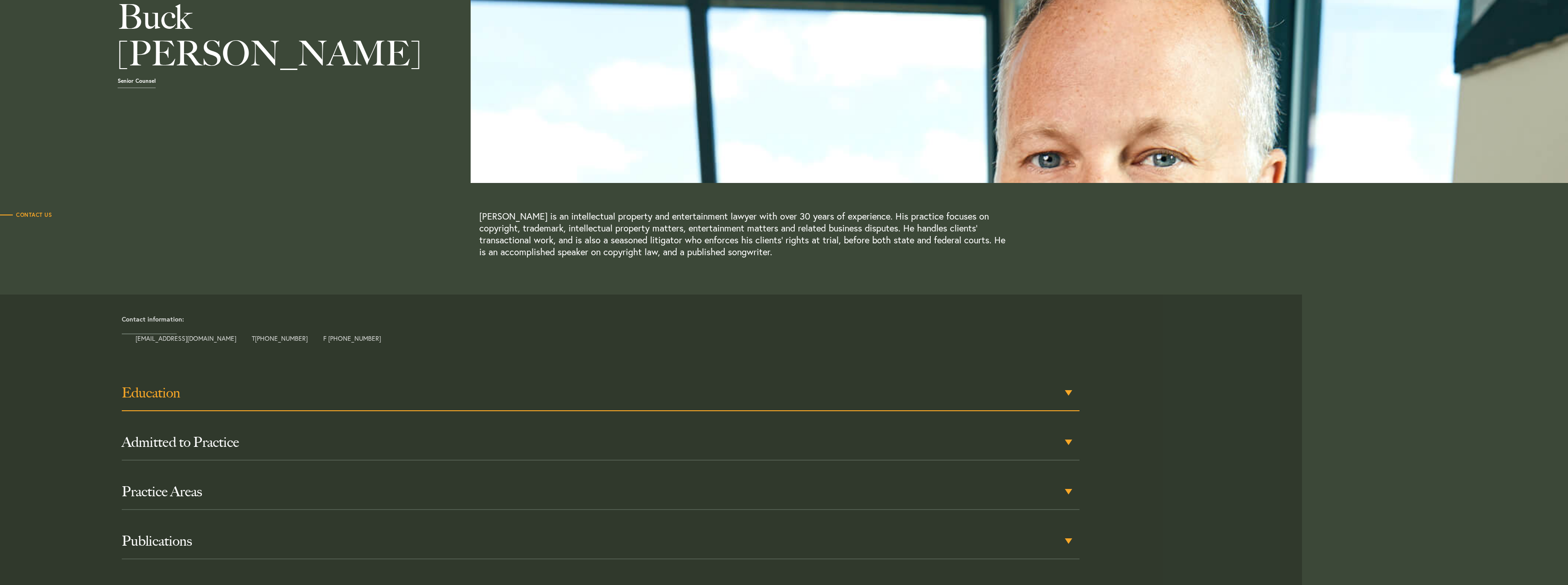
click at [162, 388] on h3 "Education" at bounding box center [601, 393] width 958 height 17
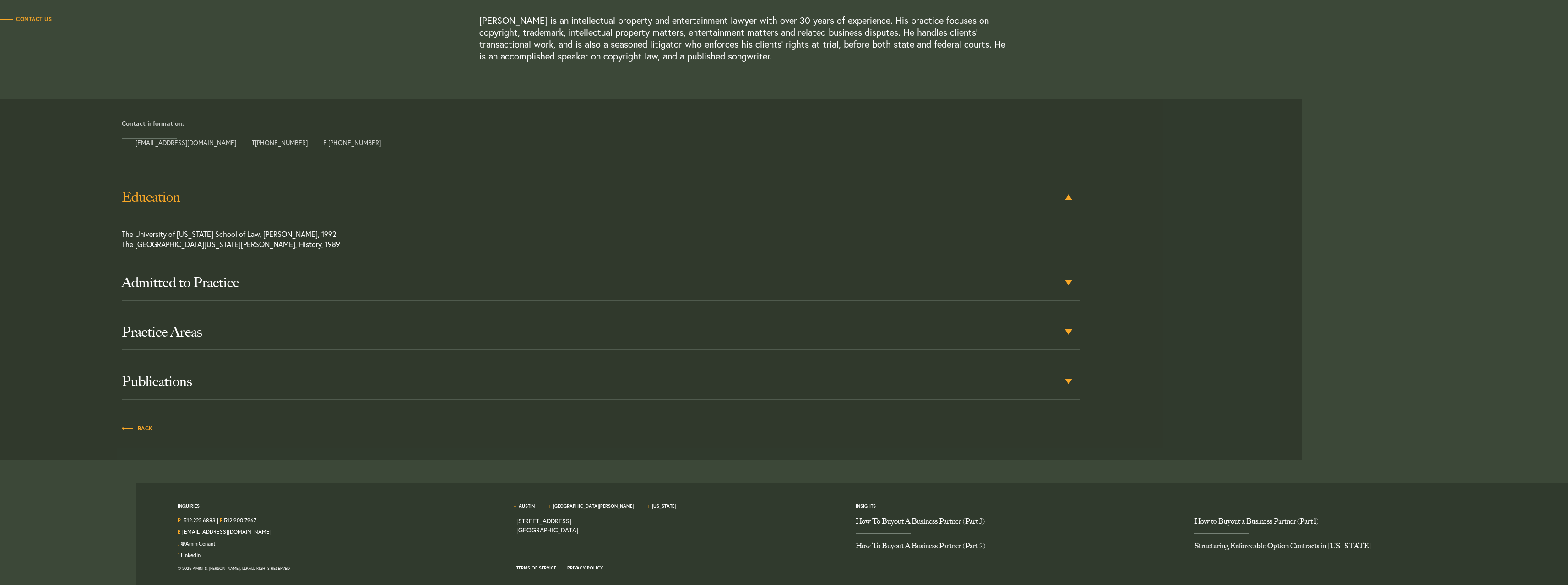
scroll to position [294, 0]
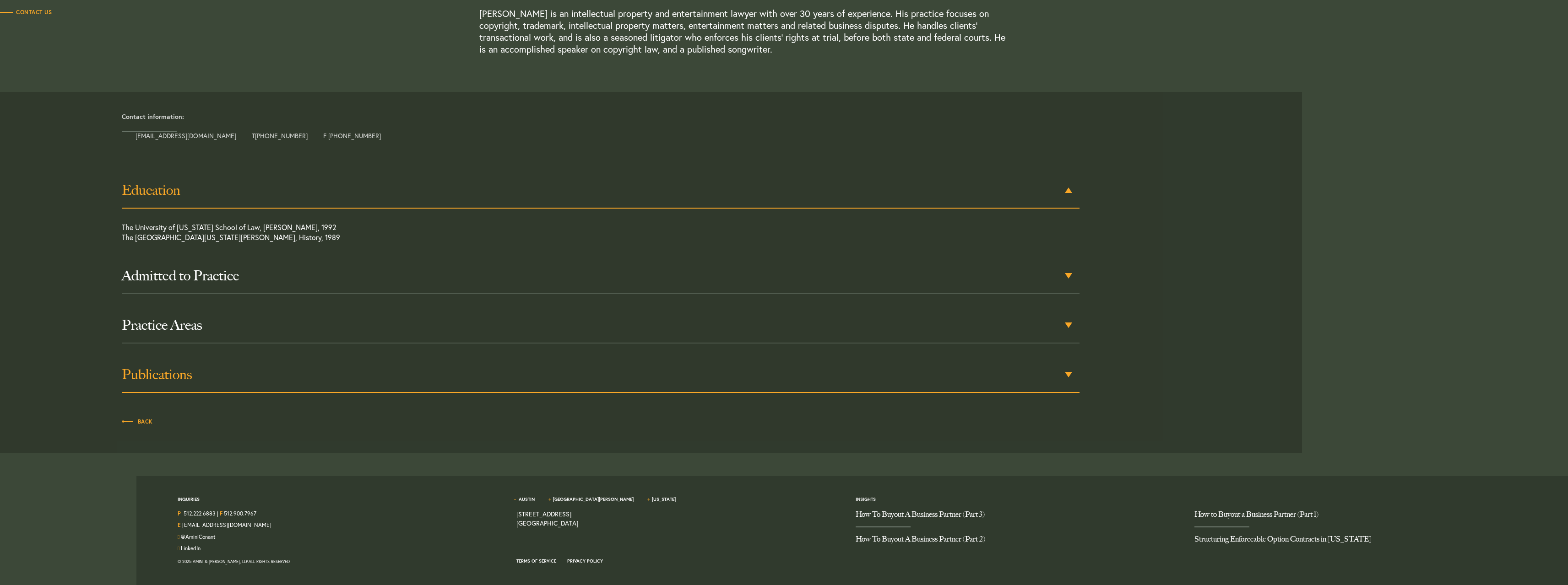
click at [159, 376] on h3 "Publications" at bounding box center [601, 374] width 958 height 17
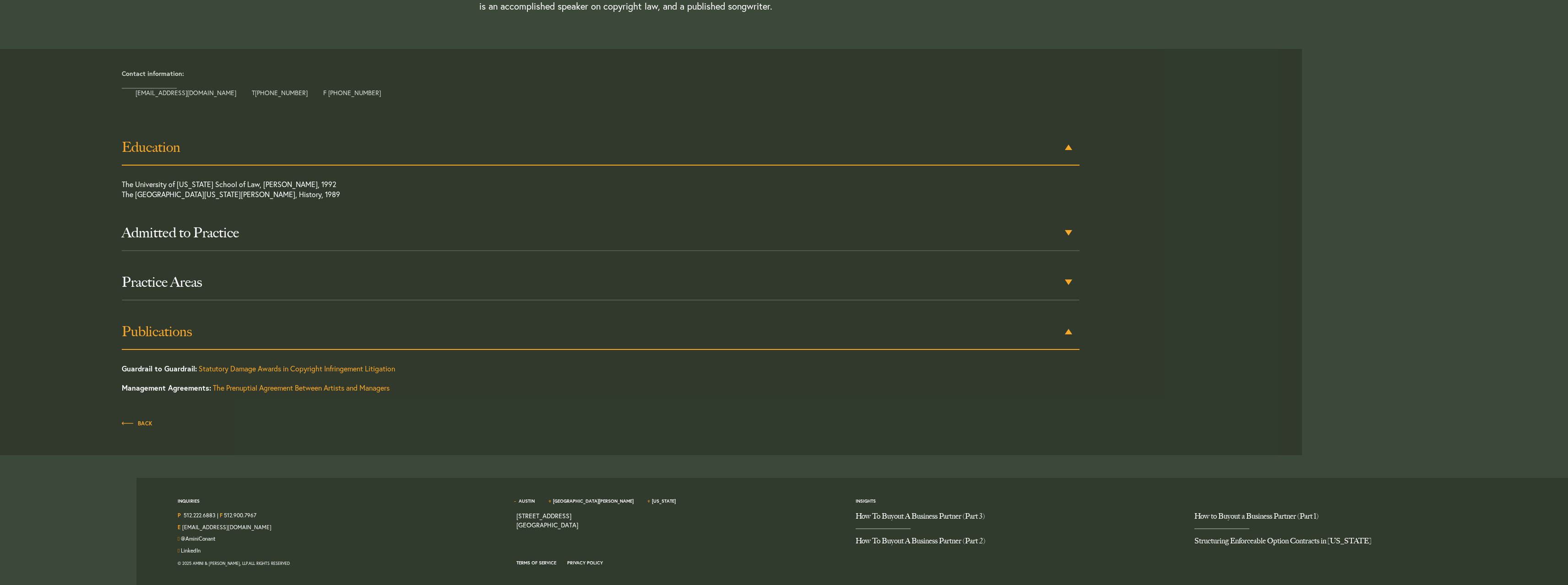
scroll to position [340, 0]
